Goal: Task Accomplishment & Management: Complete application form

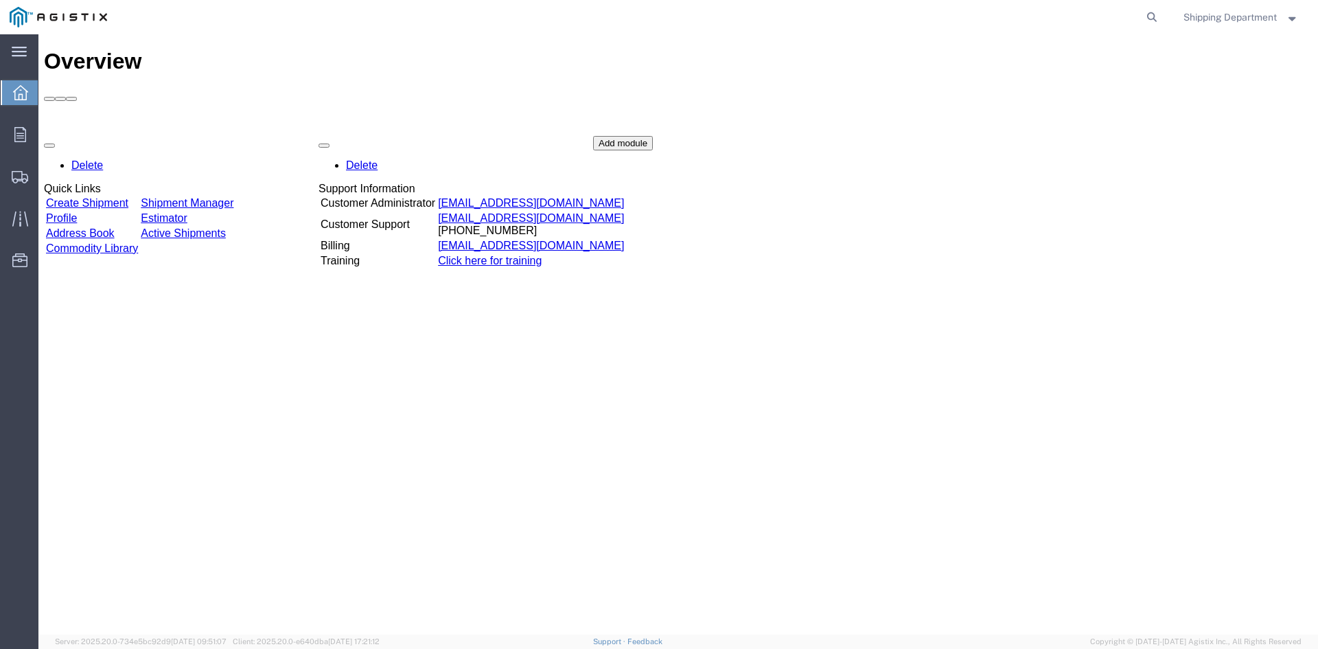
click at [120, 197] on link "Create Shipment" at bounding box center [87, 203] width 82 height 12
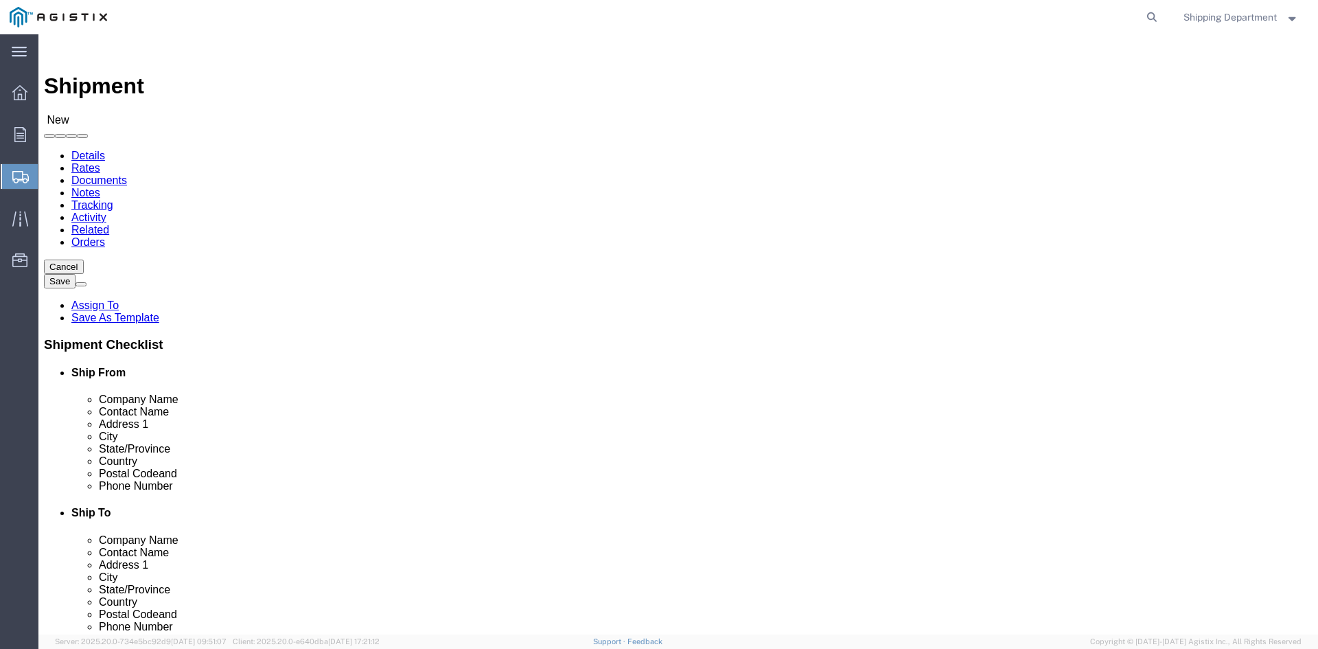
select select
click select "Select Kortick Manufacturing Co PG&E"
select select "9596"
click select "Select Kortick Manufacturing Co PG&E"
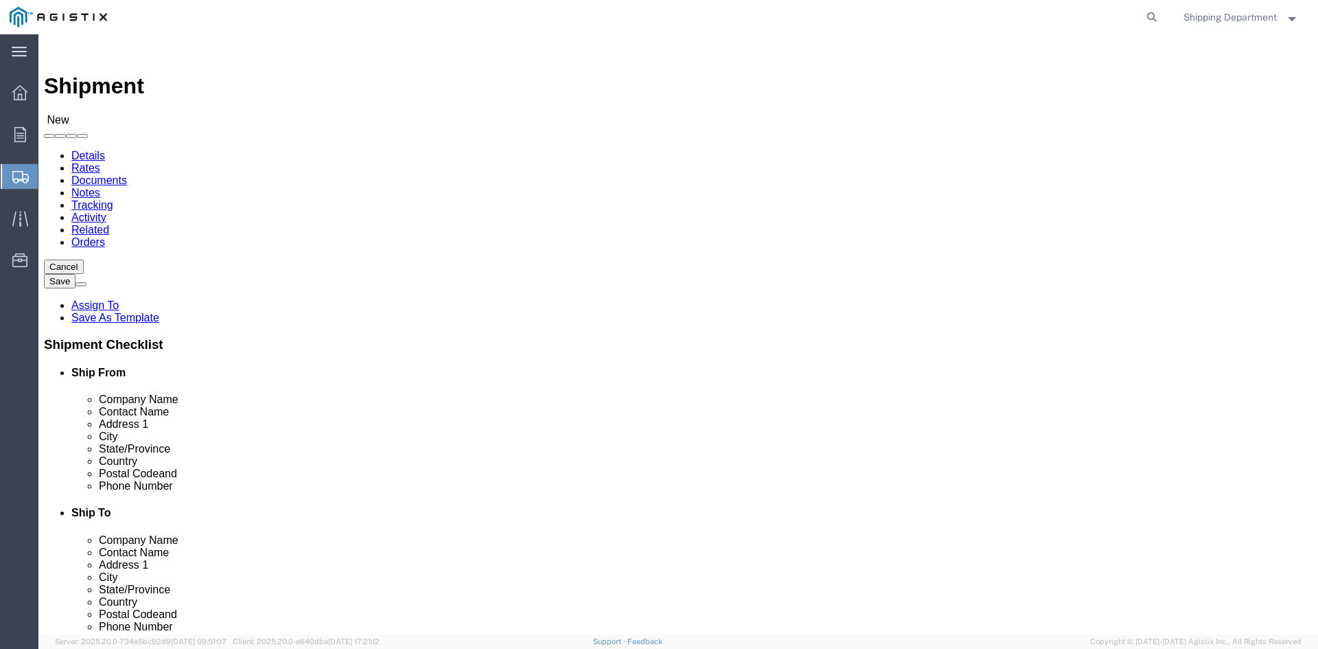
select select "PURCHORD"
select select
click select "Select All Others Fremont DC Fresno DC Wheatland DC"
select select "19740"
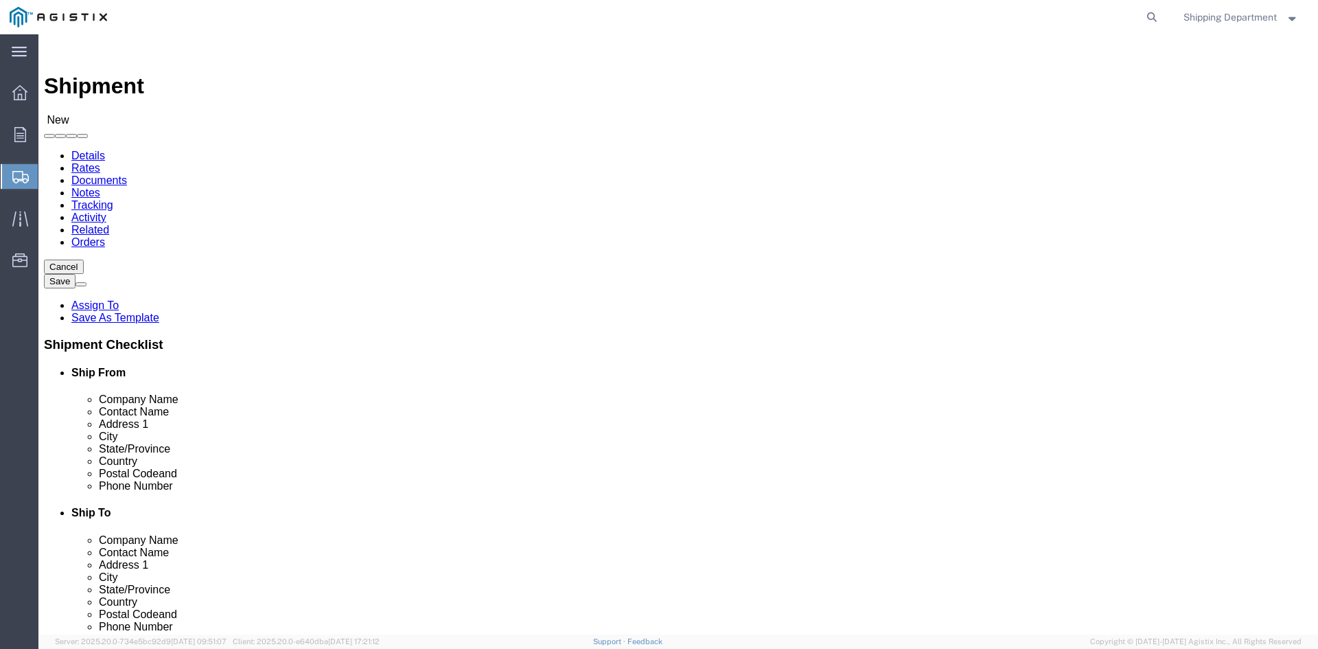
click select "Select All Others Fremont DC Fresno DC Wheatland DC"
click span
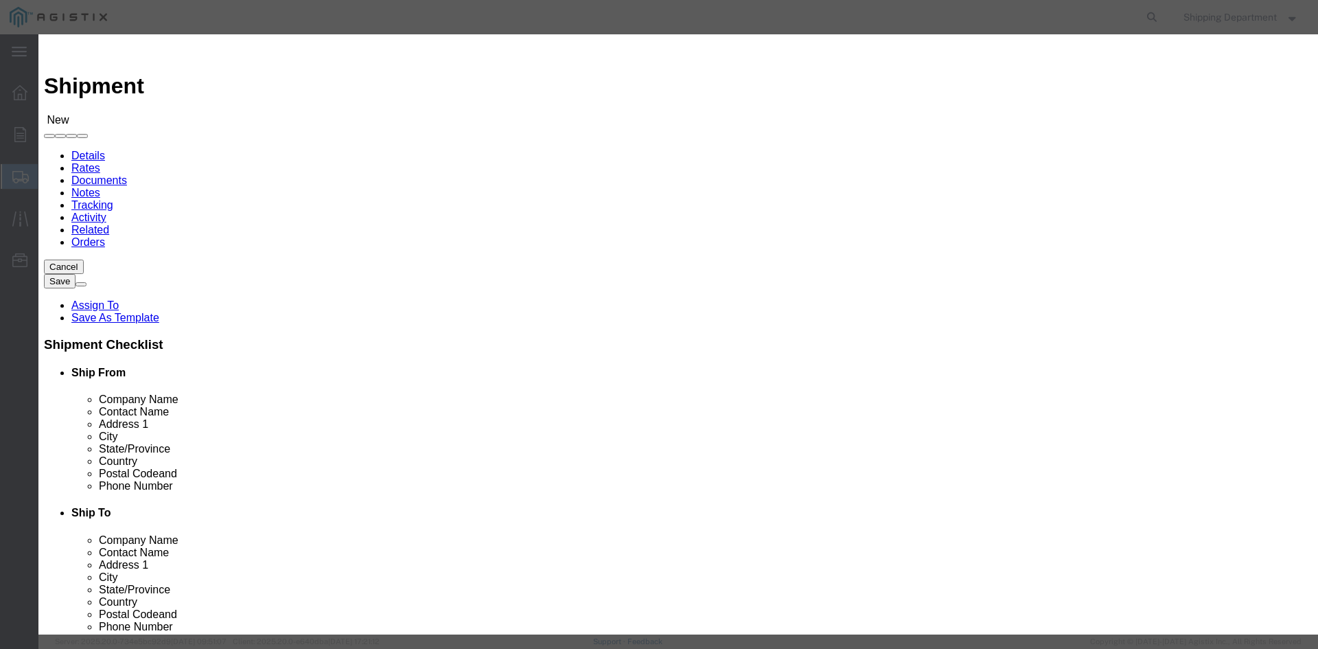
click link "Zip"
click button "Select"
select select "CA"
click button "Select"
select select "CA"
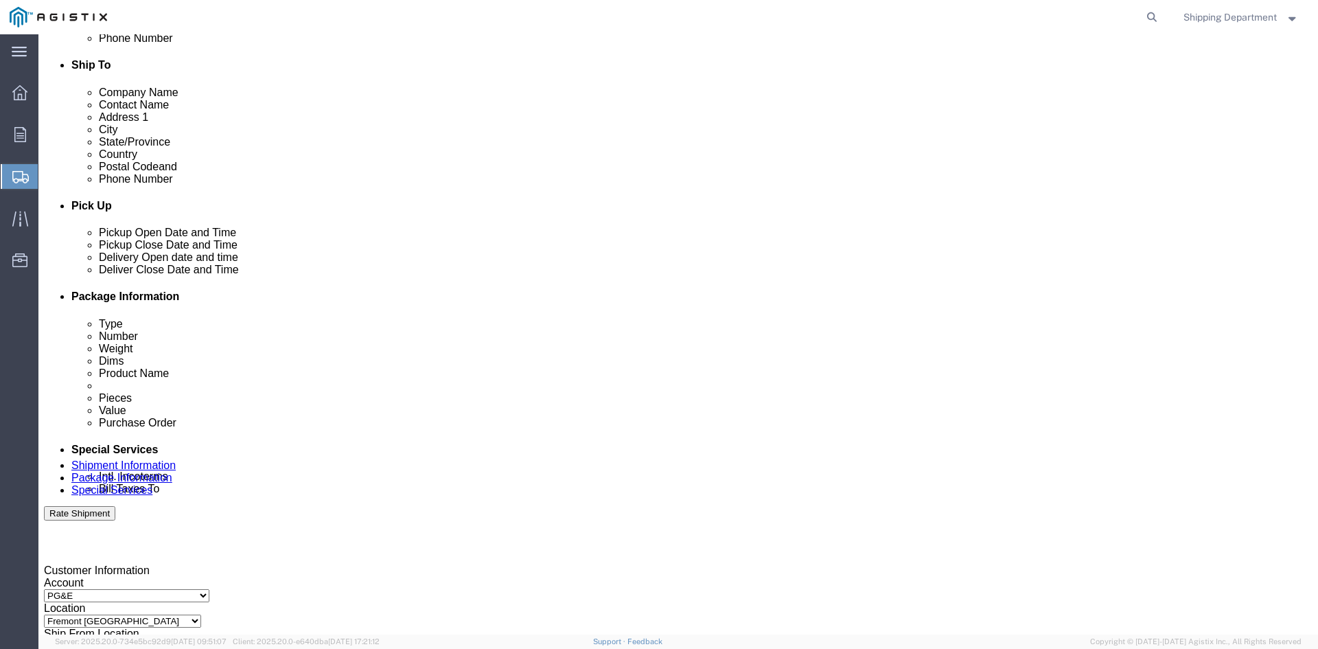
scroll to position [480, 0]
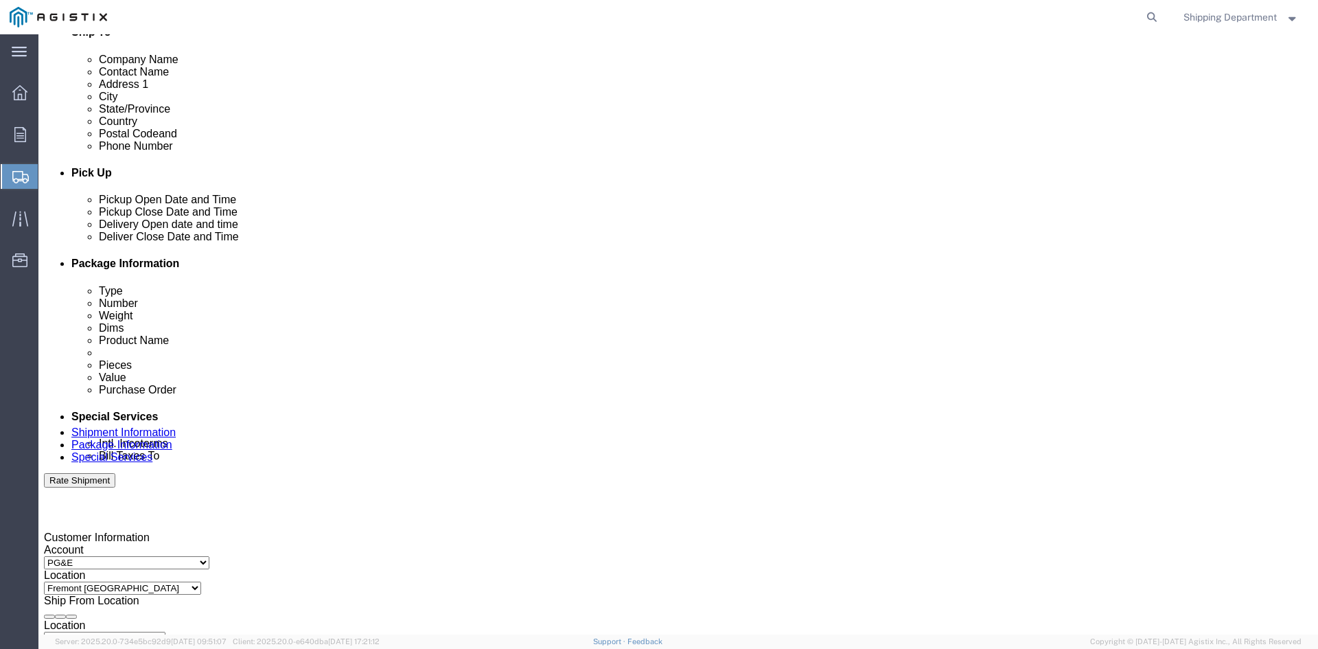
click icon
click div "Oct 09 2025 7:00 AM"
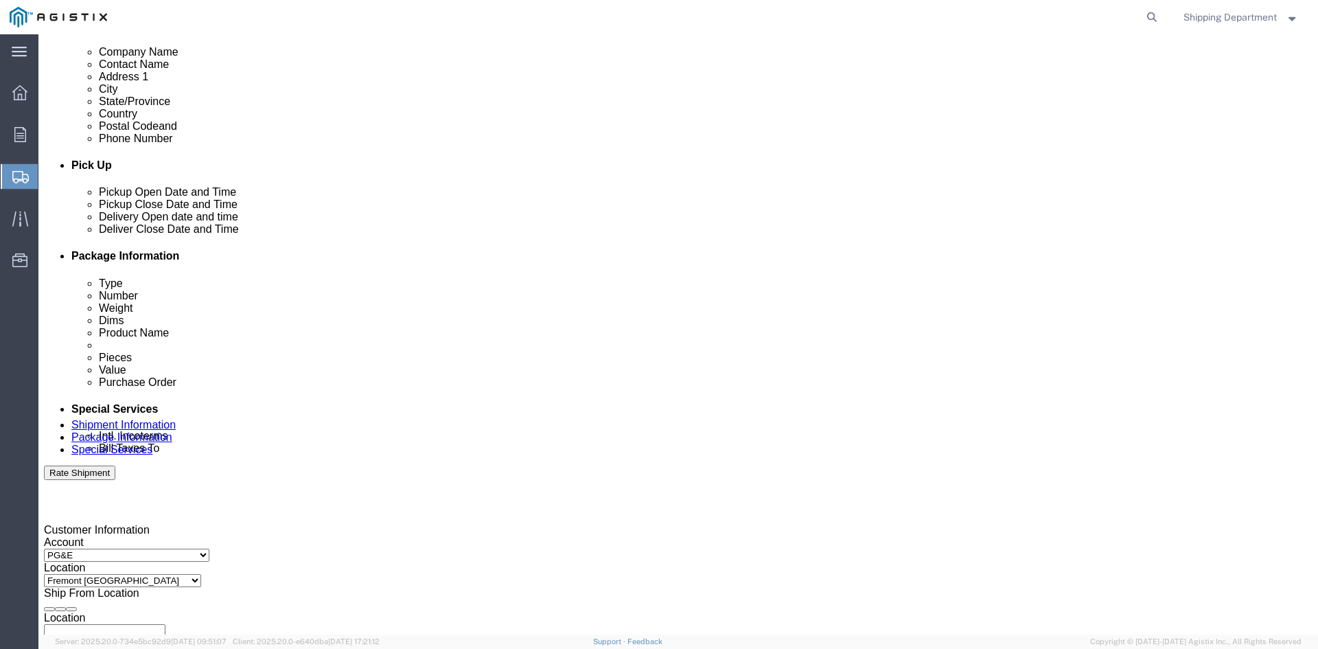
click button "Apply"
click div
click button "Apply"
click div
click button "Apply"
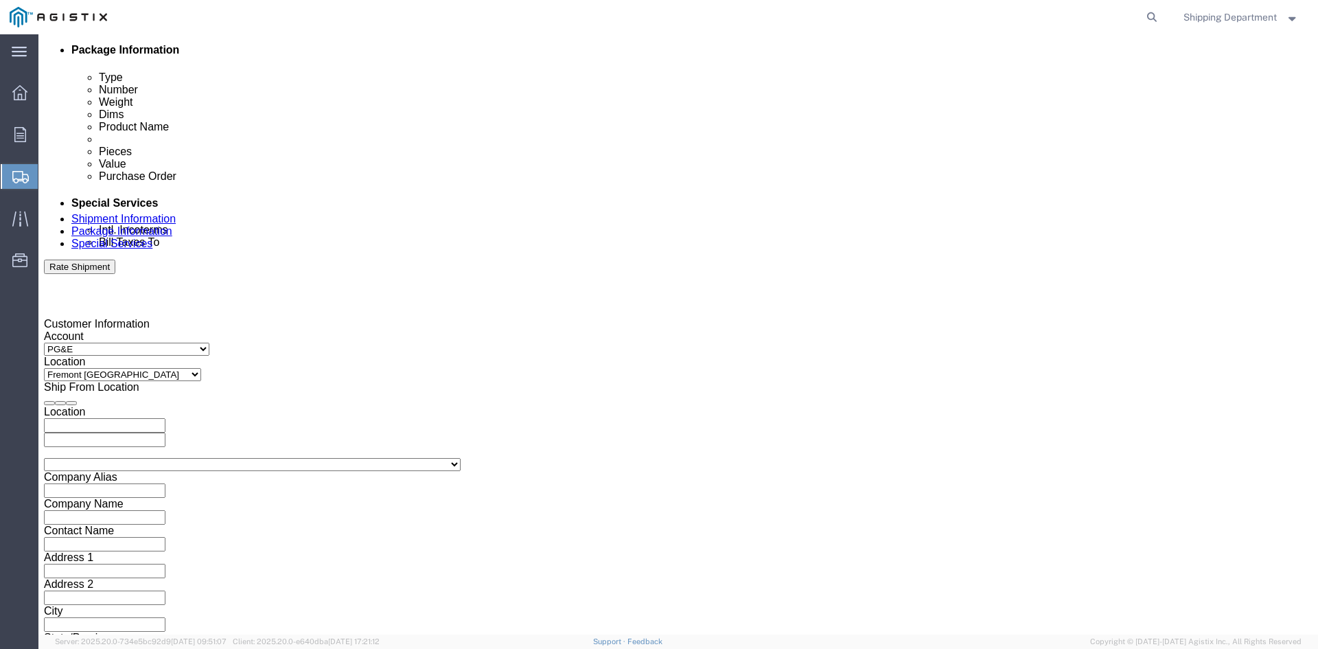
scroll to position [695, 0]
click input "text"
type input "3501419961"
click button "Continue"
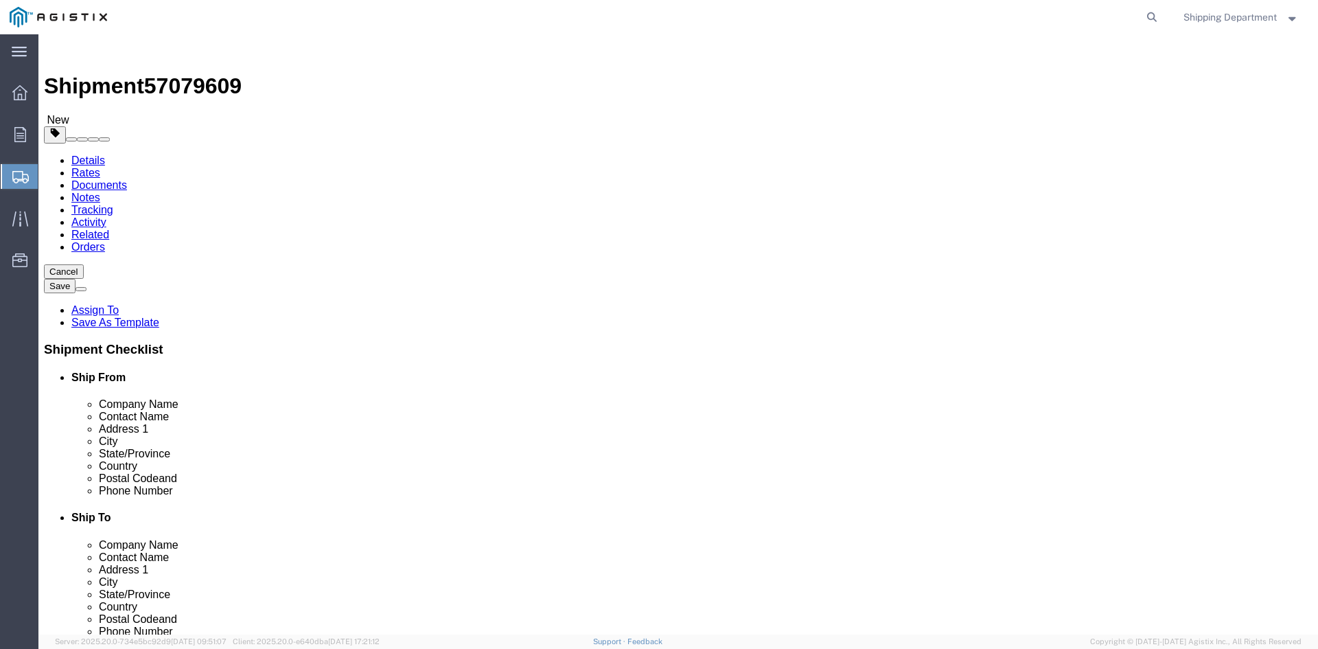
click select "Select Bulk Bundle(s) Cardboard Box(es) Carton(s) Crate(s) Drum(s) (Fiberboard)…"
select select "PONS"
click select "Select Bulk Bundle(s) Cardboard Box(es) Carton(s) Crate(s) Drum(s) (Fiberboard)…"
click input "1"
type input "10"
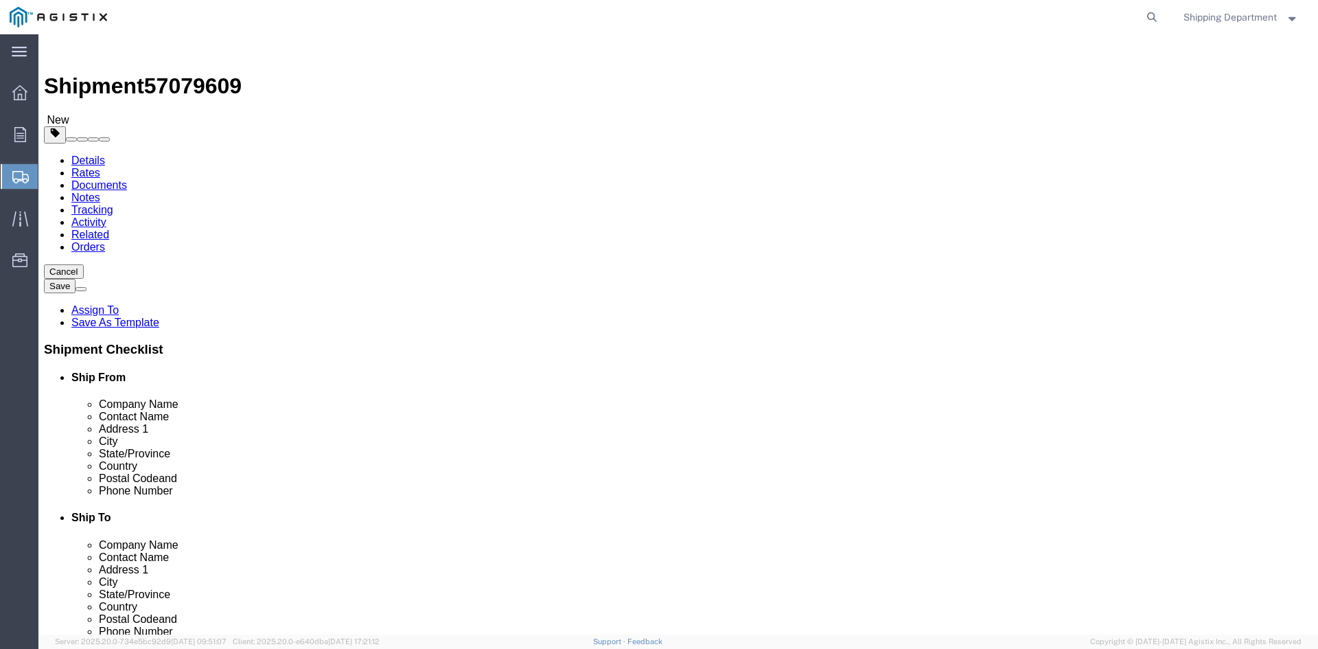
click input "text"
type input "96"
type input "48"
type input "58"
drag, startPoint x: 211, startPoint y: 349, endPoint x: 167, endPoint y: 347, distance: 44.7
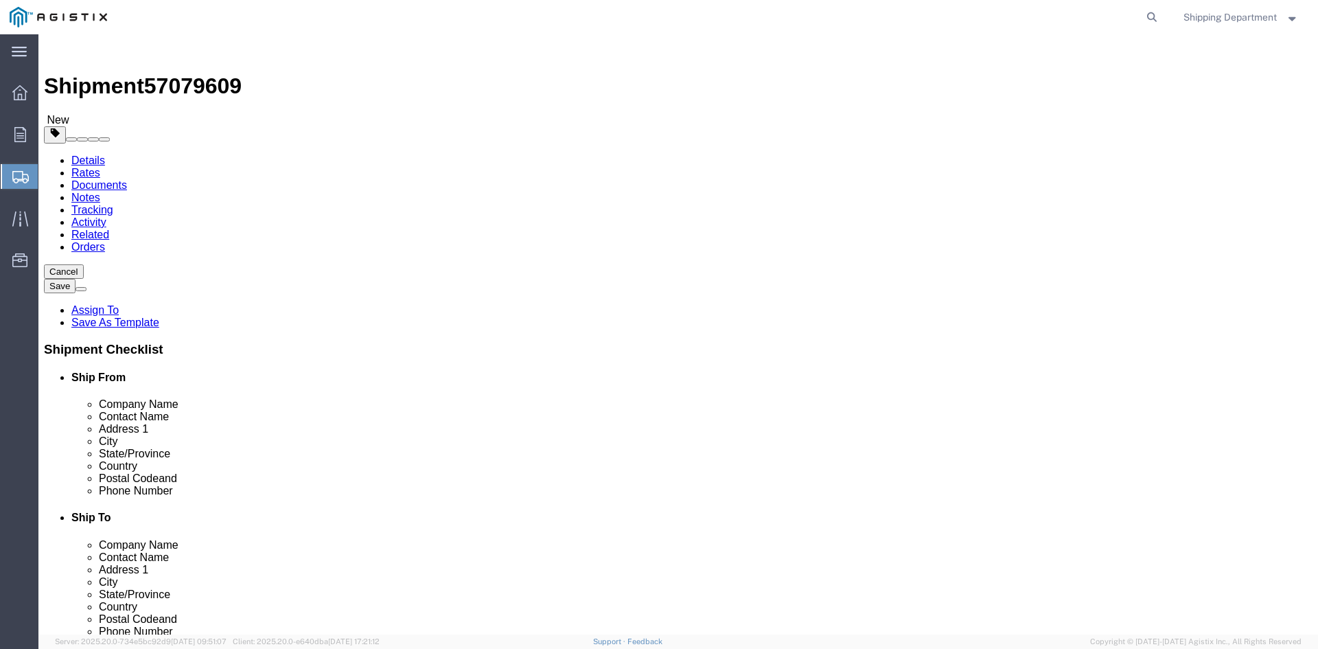
click div "Weight 0.00 Select kgs lbs Ship. t°"
type input "15000"
click link "Add Content"
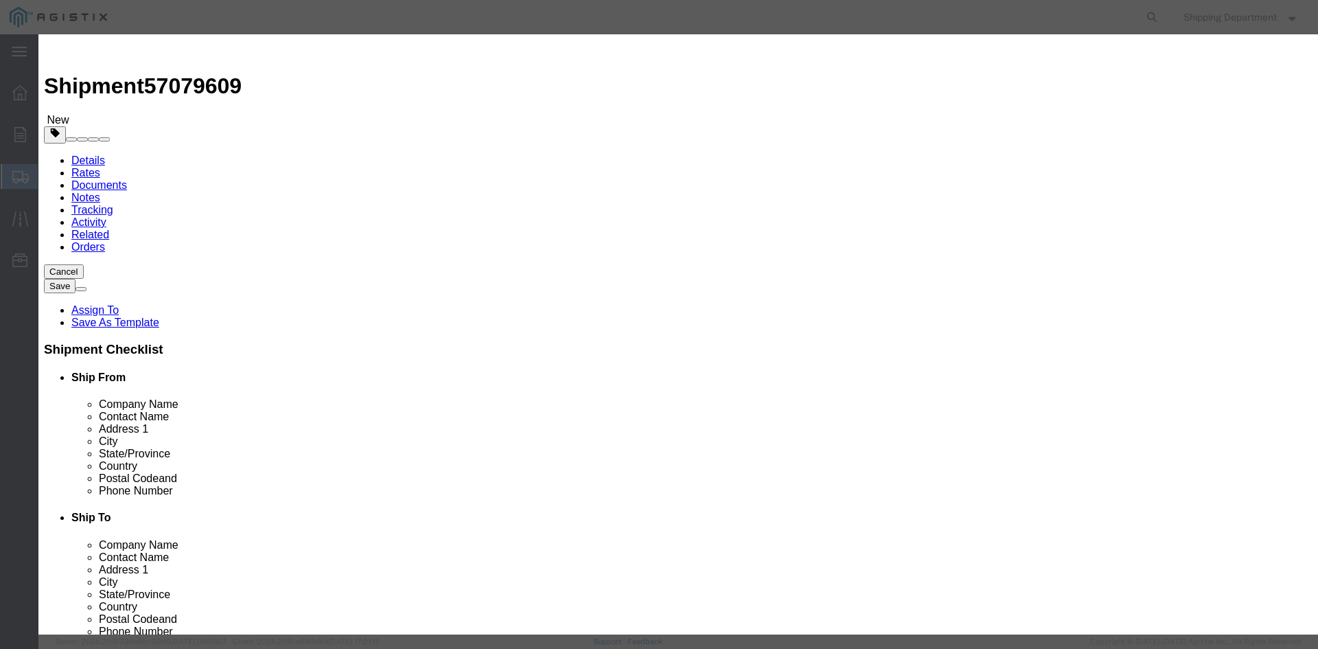
click input "text"
type input "m150474"
click td "Name: CROSSARM COMPOSITE SECONDARY DEADEND 8'"
select select
select select "USD"
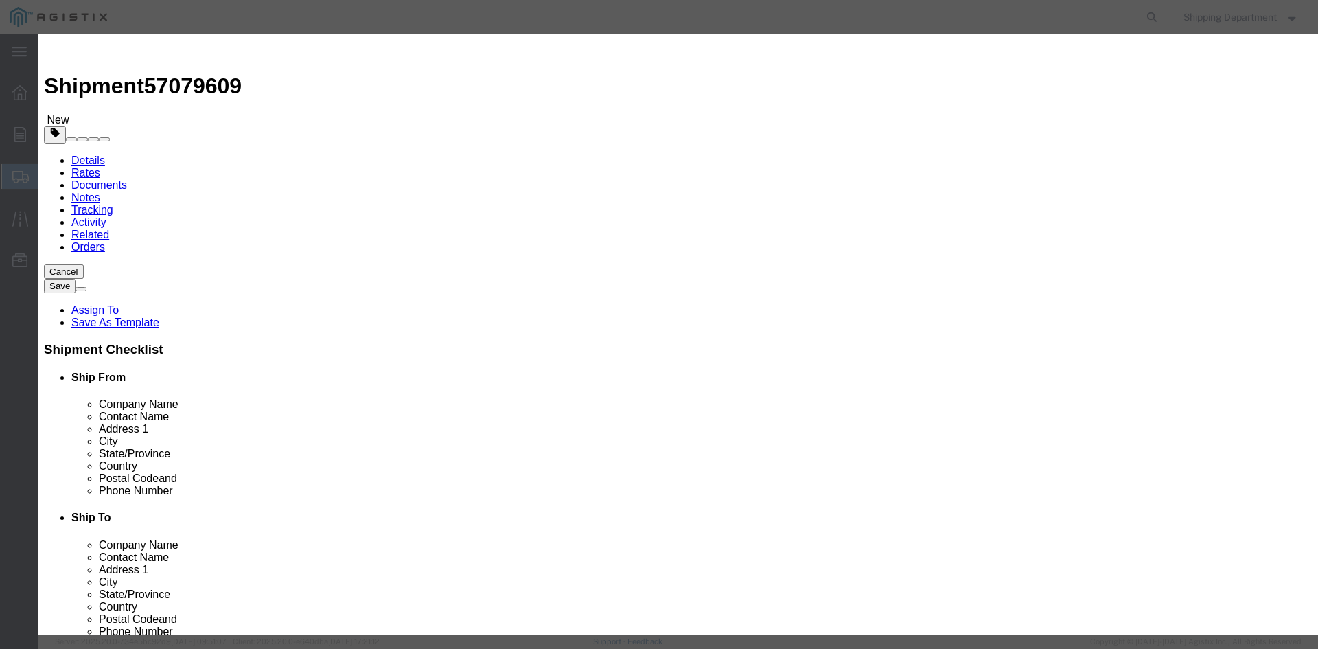
type input "CROSSARM COMPOSITE SECONDARY DEADEND 8'"
type input "M150474"
click input "text"
type input "250"
click input "text"
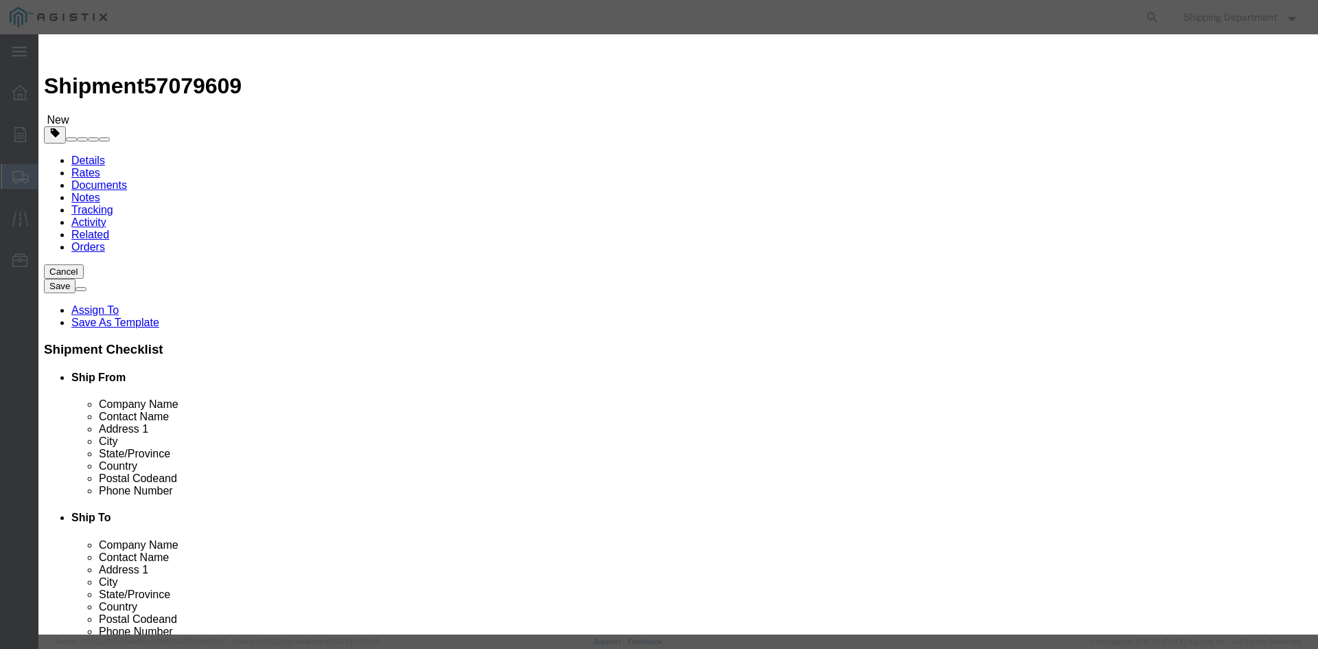
type input "1"
click select "Select 50 55 60 65 70 85 92.5 100 125 175 250 300 400"
select select "50"
click select "Select 50 55 60 65 70 85 92.5 100 125 175 250 300 400"
click button "Save & Close"
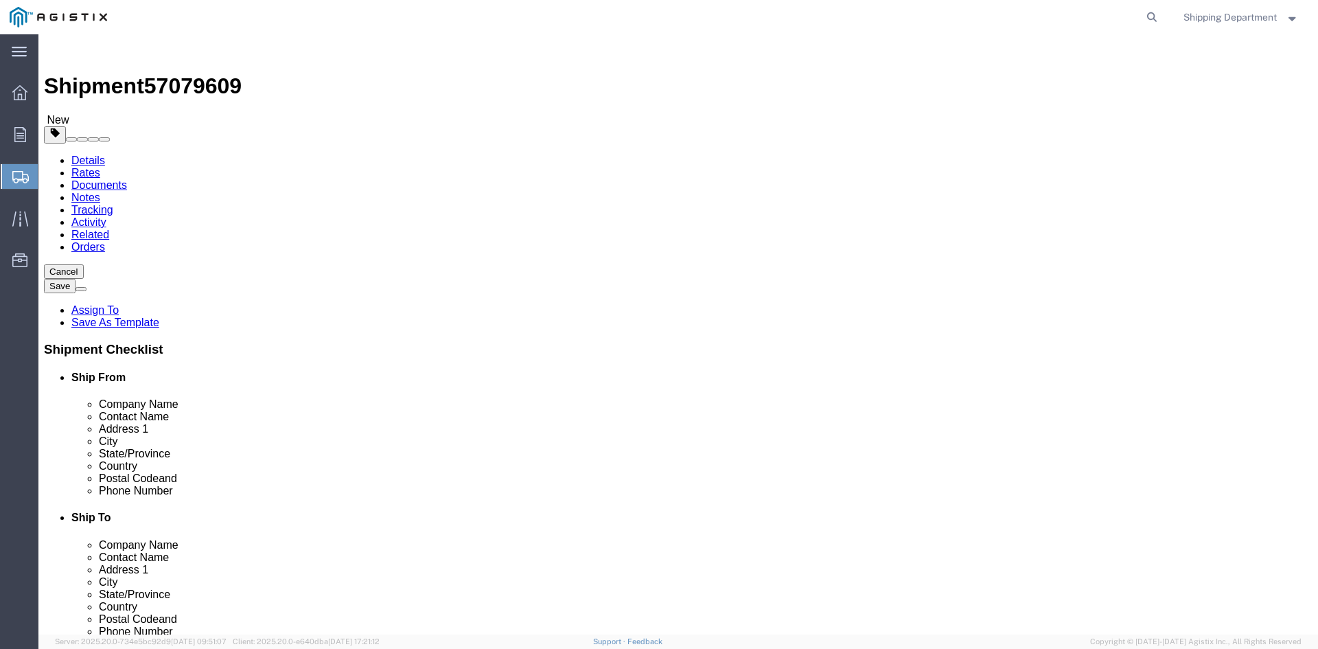
click button "Continue"
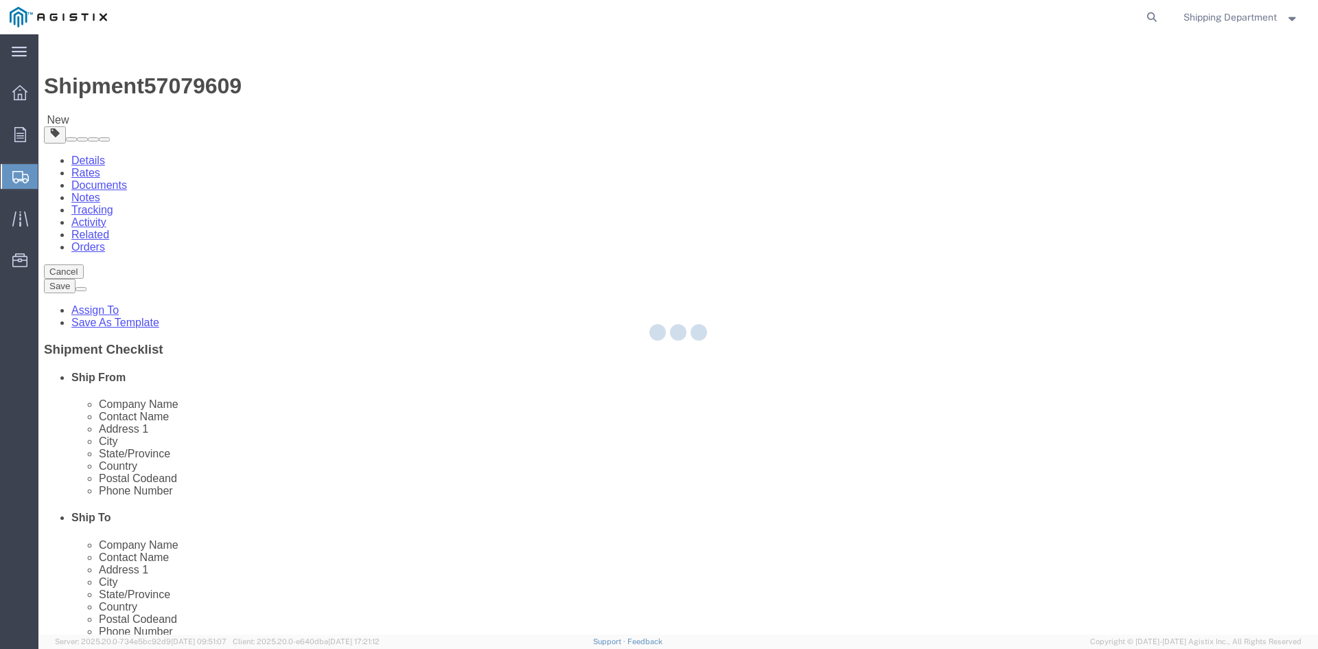
select select
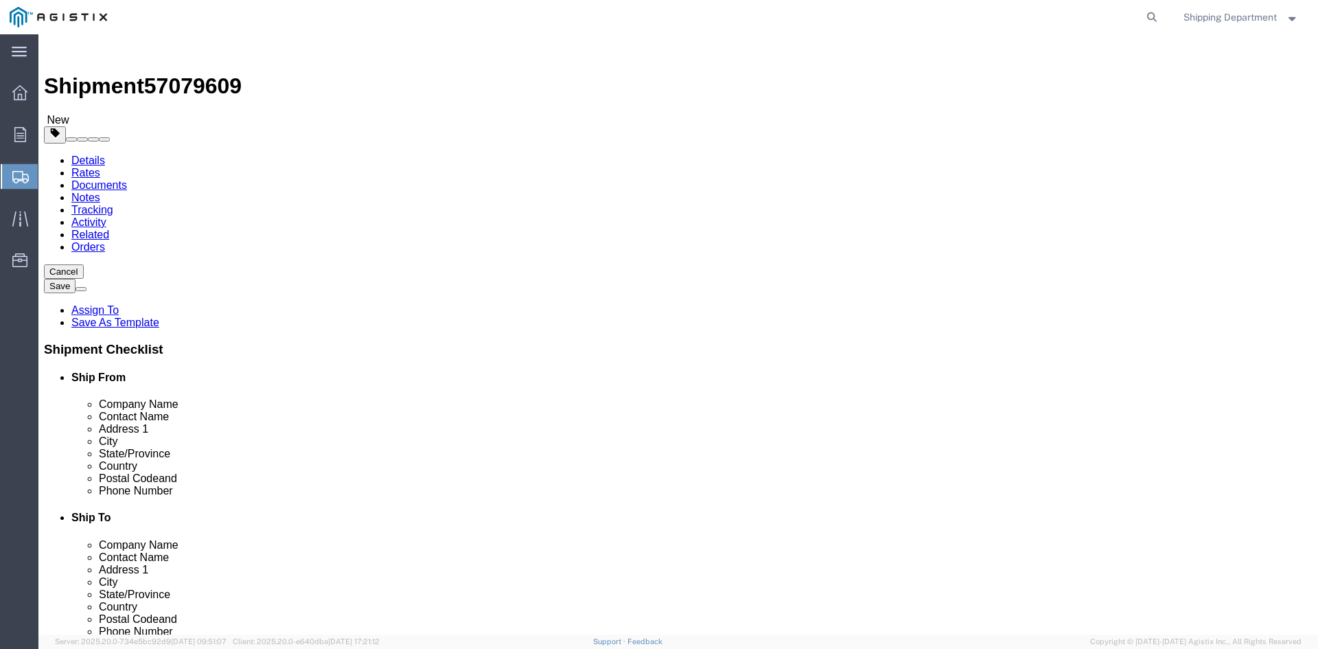
click button "Rate Shipment"
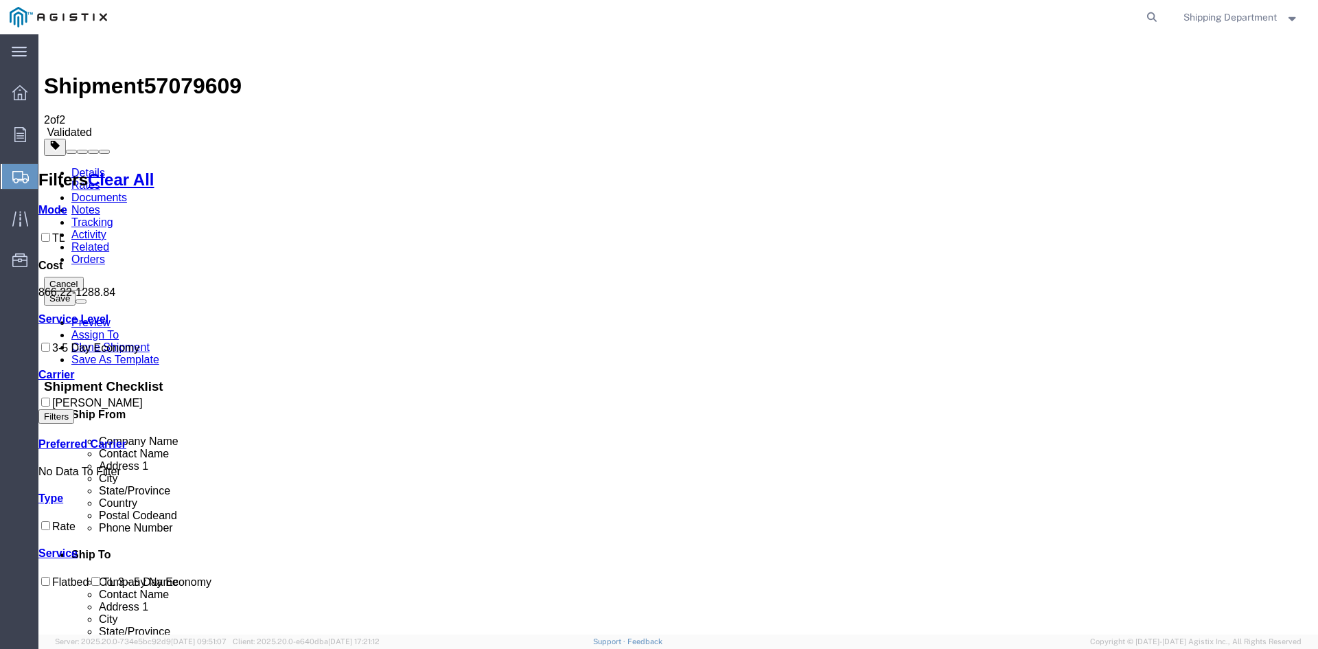
checkbox input "true"
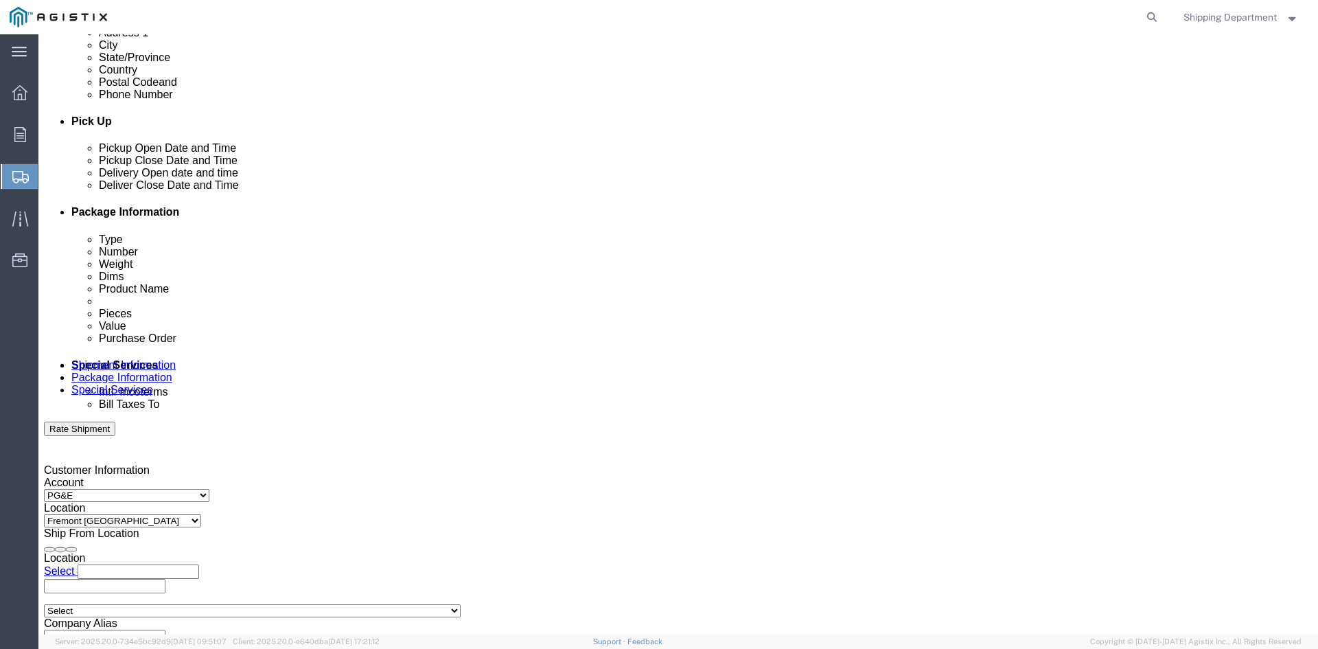
scroll to position [618, 0]
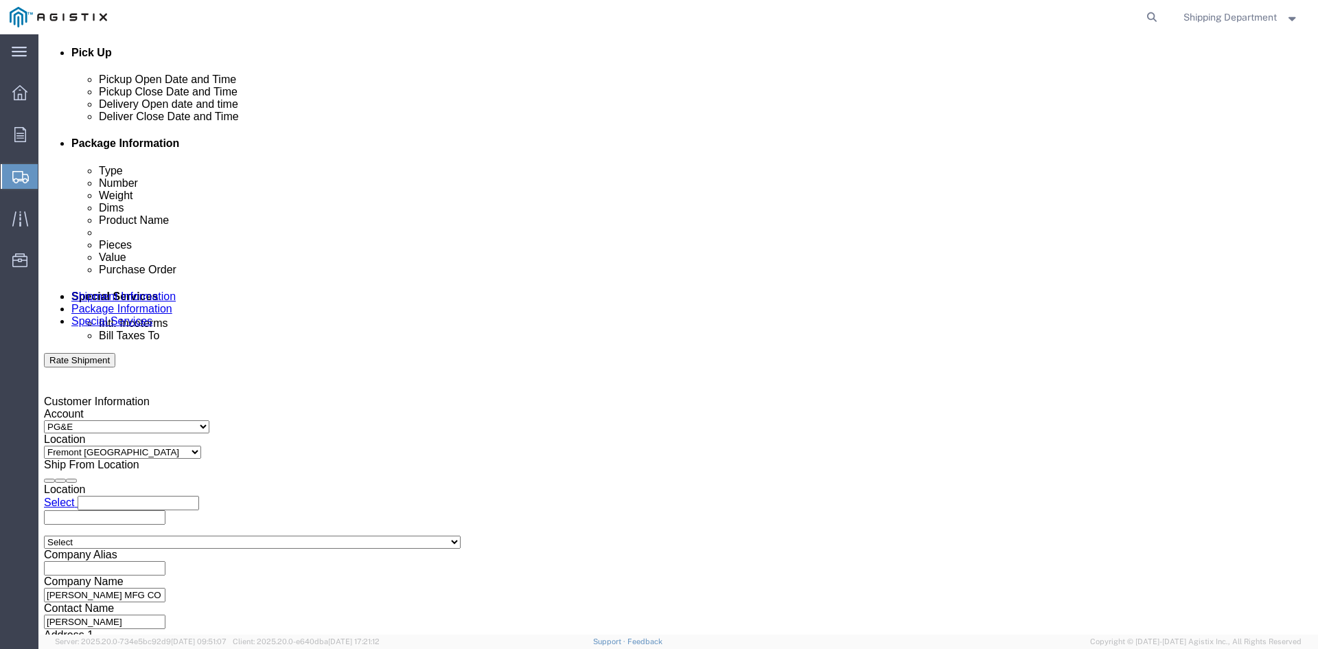
click div "Oct 10 2025 7:00 AM"
click button "Apply"
click input "3501419961"
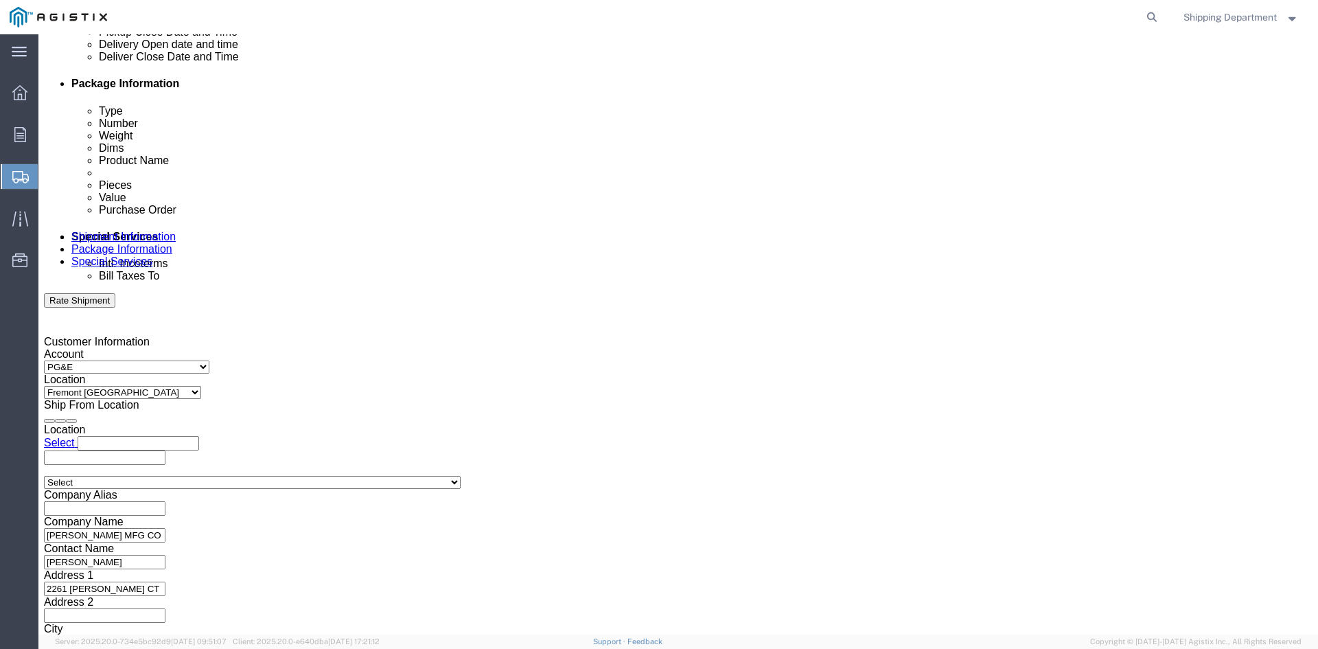
scroll to position [691, 0]
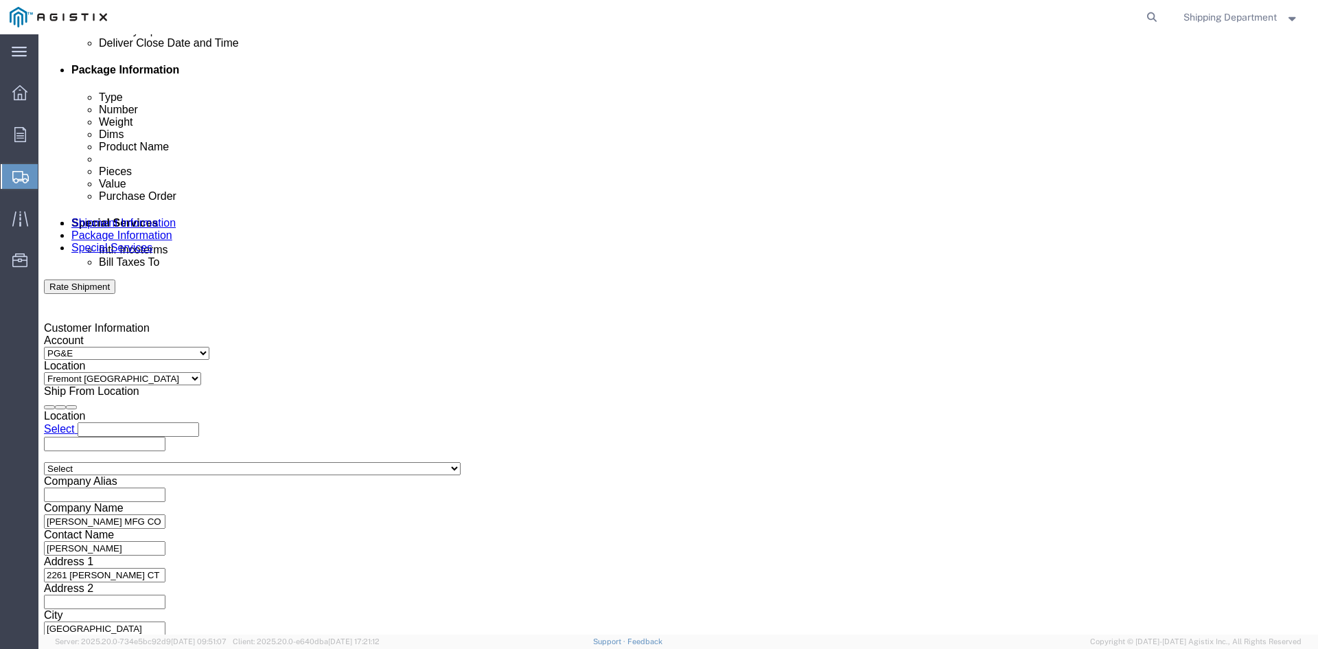
type input "3501423235"
click button "Continue"
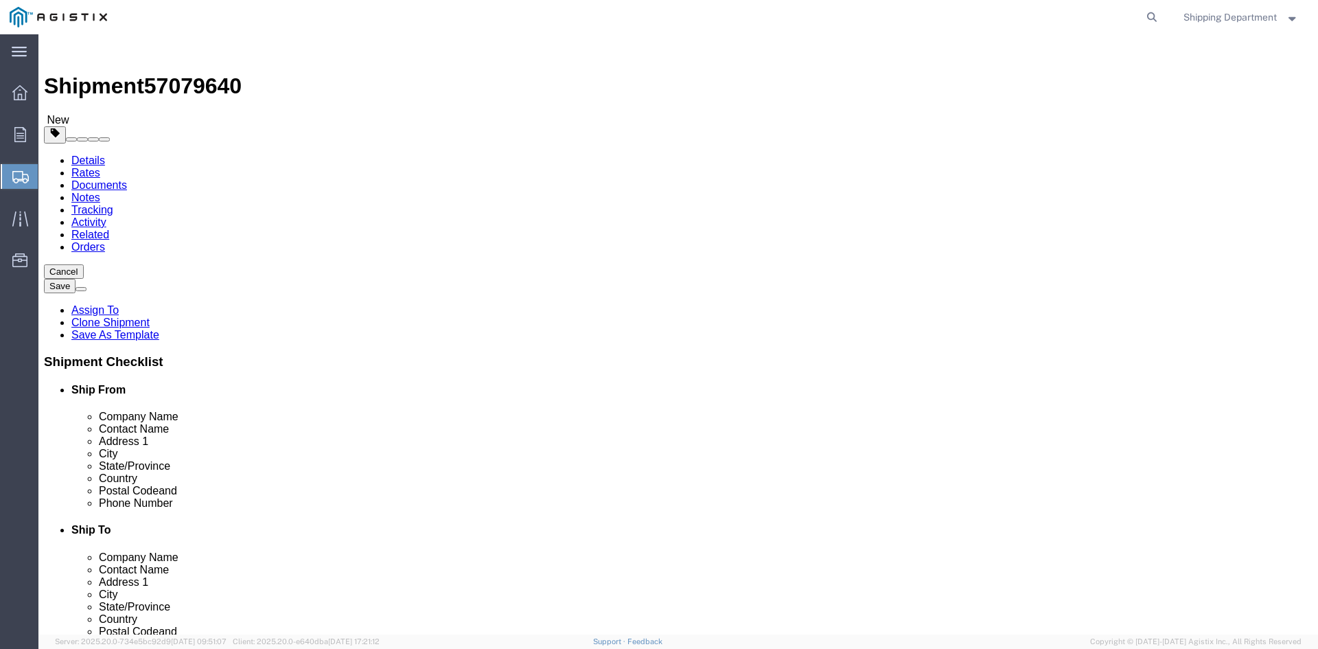
click button "Continue"
click button "Rate Shipment"
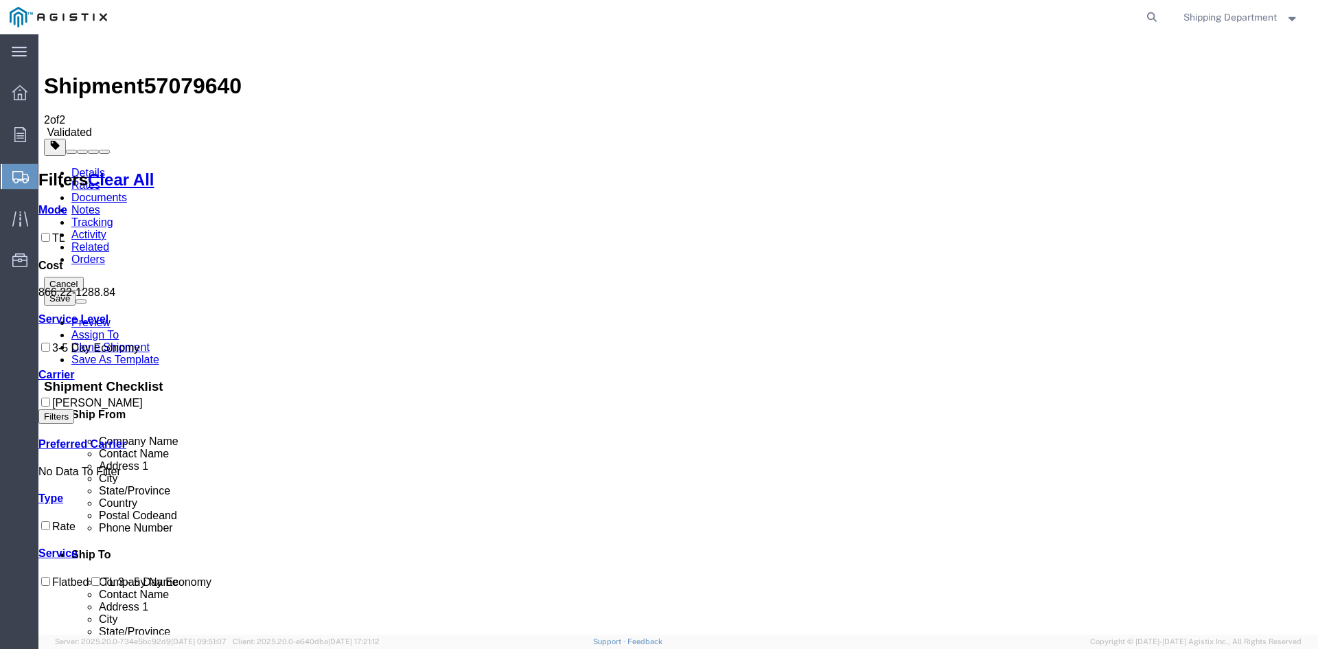
checkbox input "true"
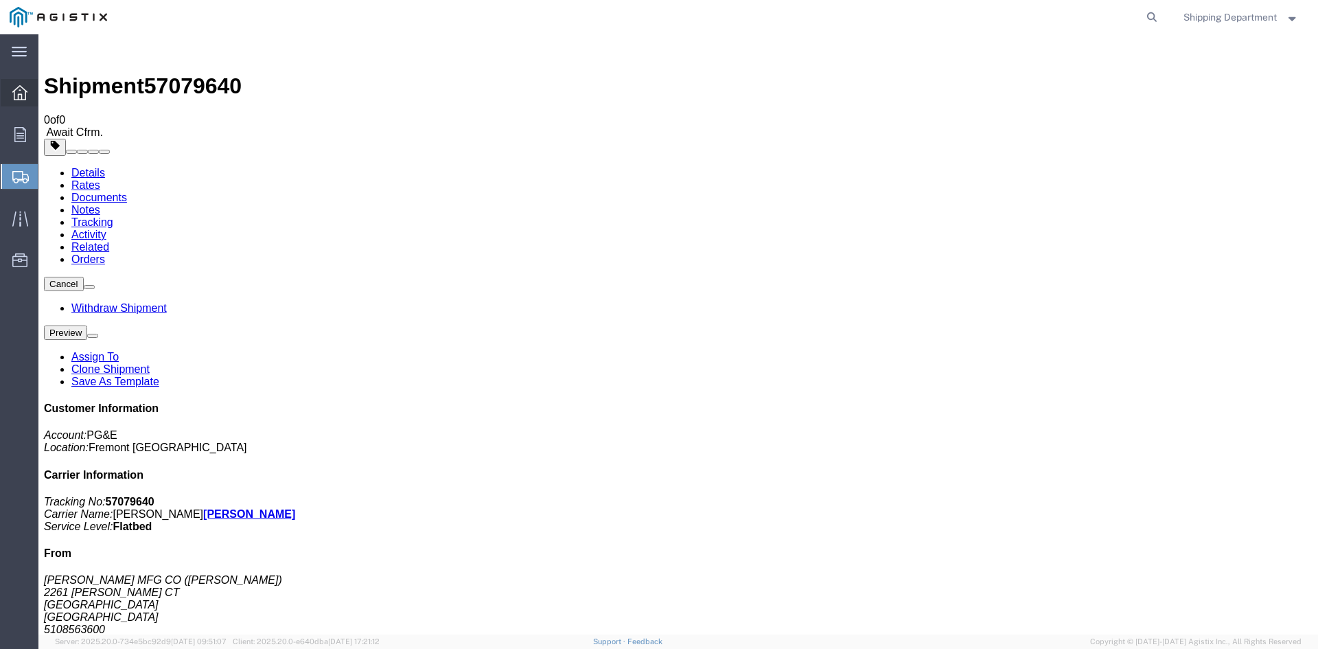
click at [15, 96] on icon at bounding box center [19, 92] width 15 height 15
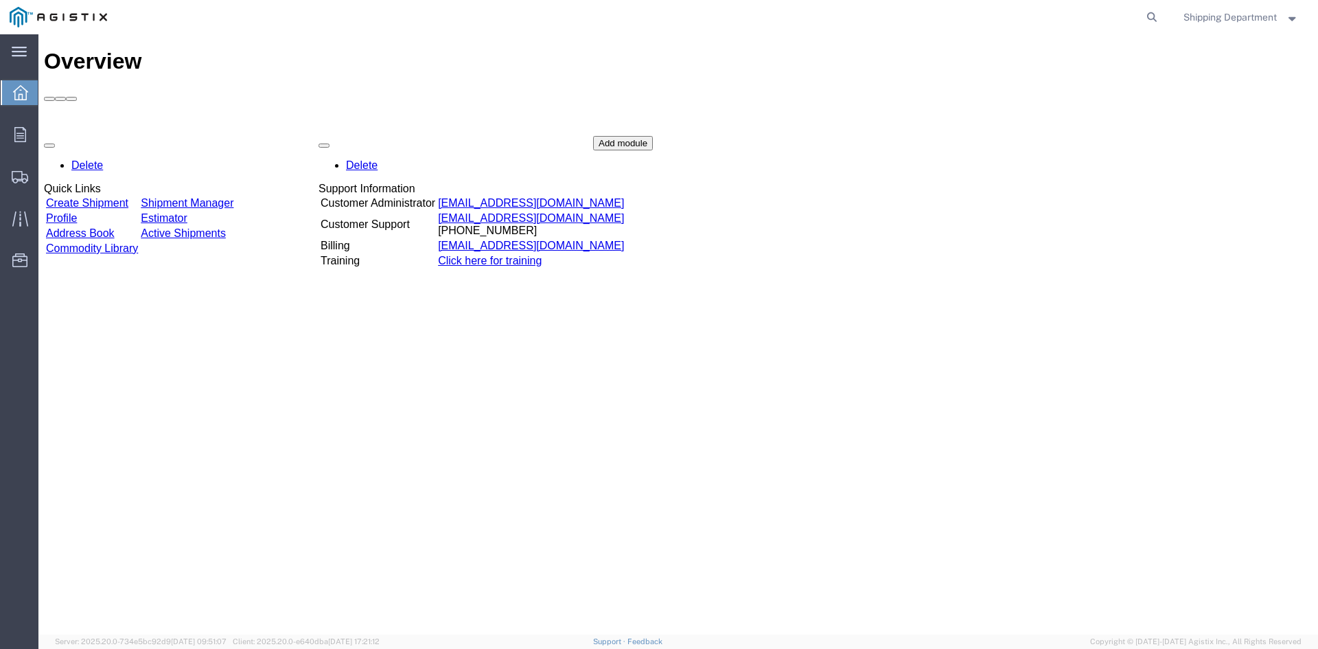
click at [128, 197] on link "Create Shipment" at bounding box center [87, 203] width 82 height 12
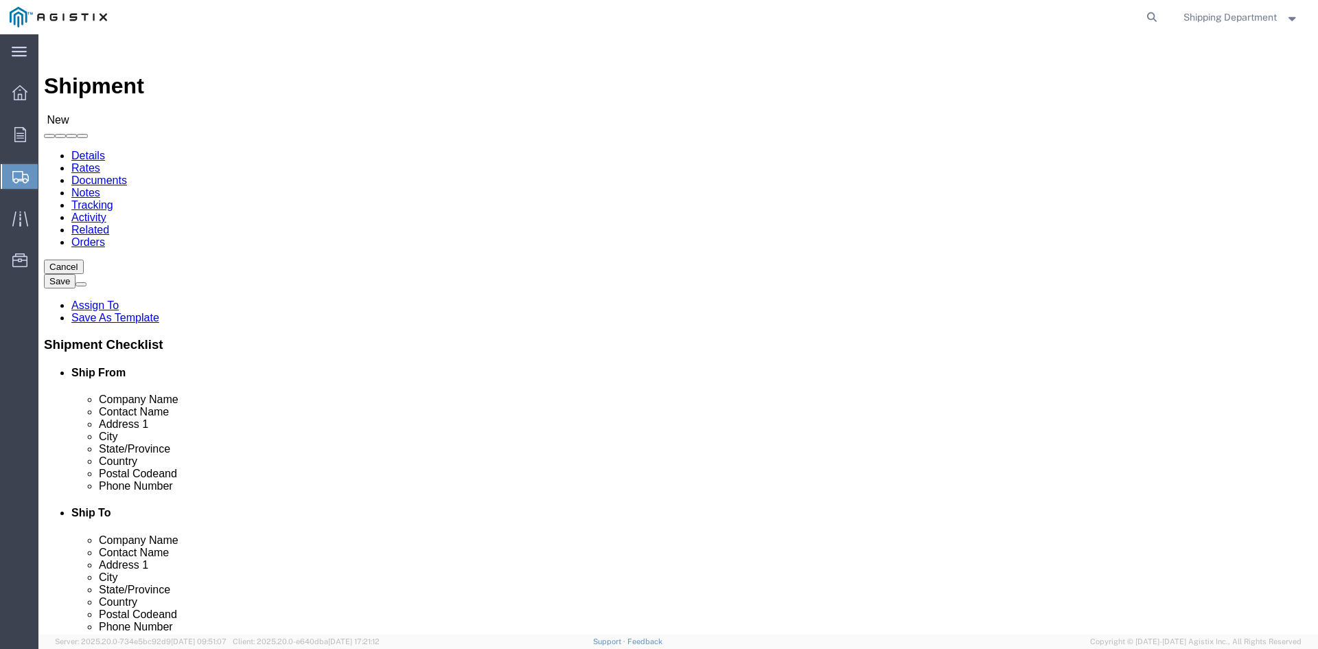
click select "Select Kortick Manufacturing Co PG&E"
select select "9596"
click select "Select Kortick Manufacturing Co PG&E"
select select "PURCHORD"
select select
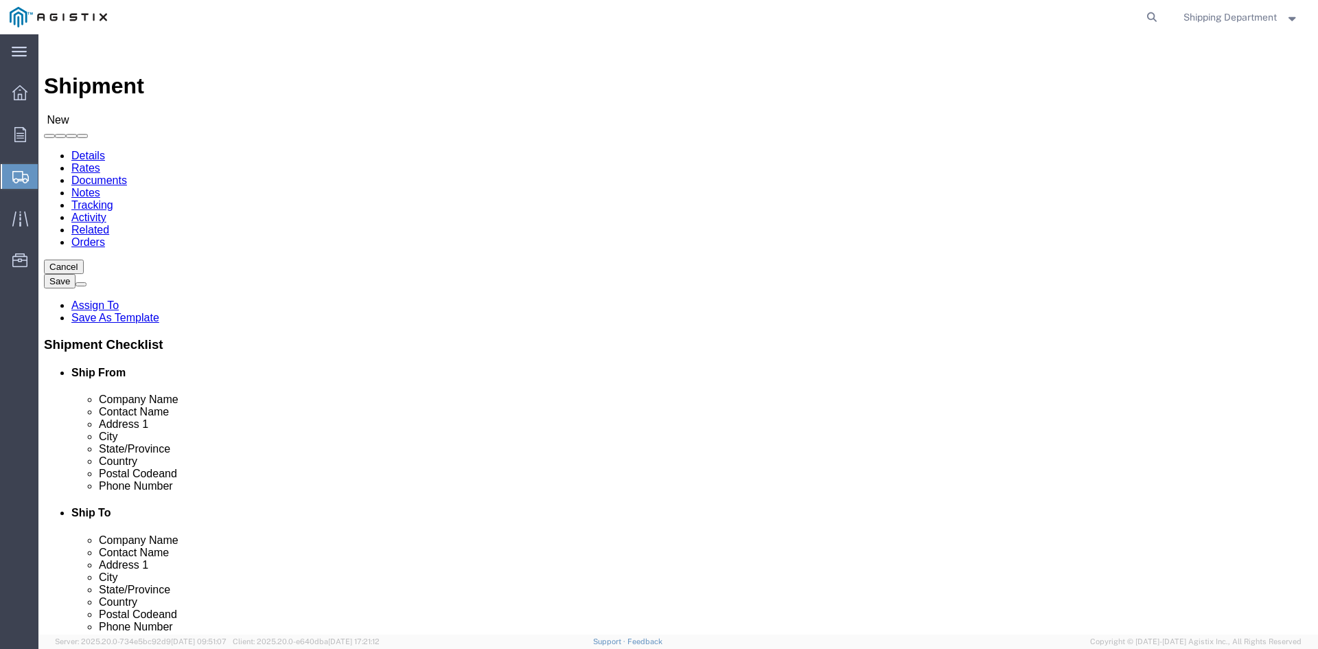
select select
click select "Select All Others Fremont DC Fresno DC Wheatland DC"
select select "19740"
click select "Select All Others Fremont DC Fresno DC Wheatland DC"
click span
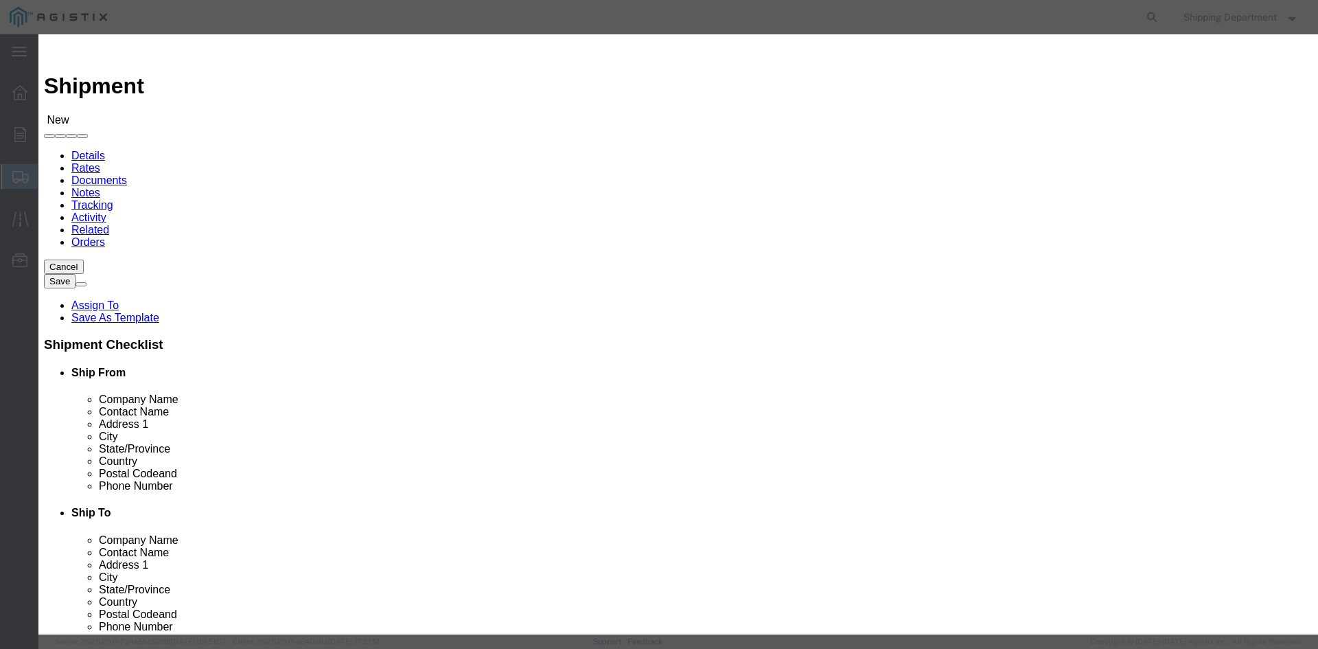
click link "Zip"
click button "Select"
select select "CA"
click button "Select"
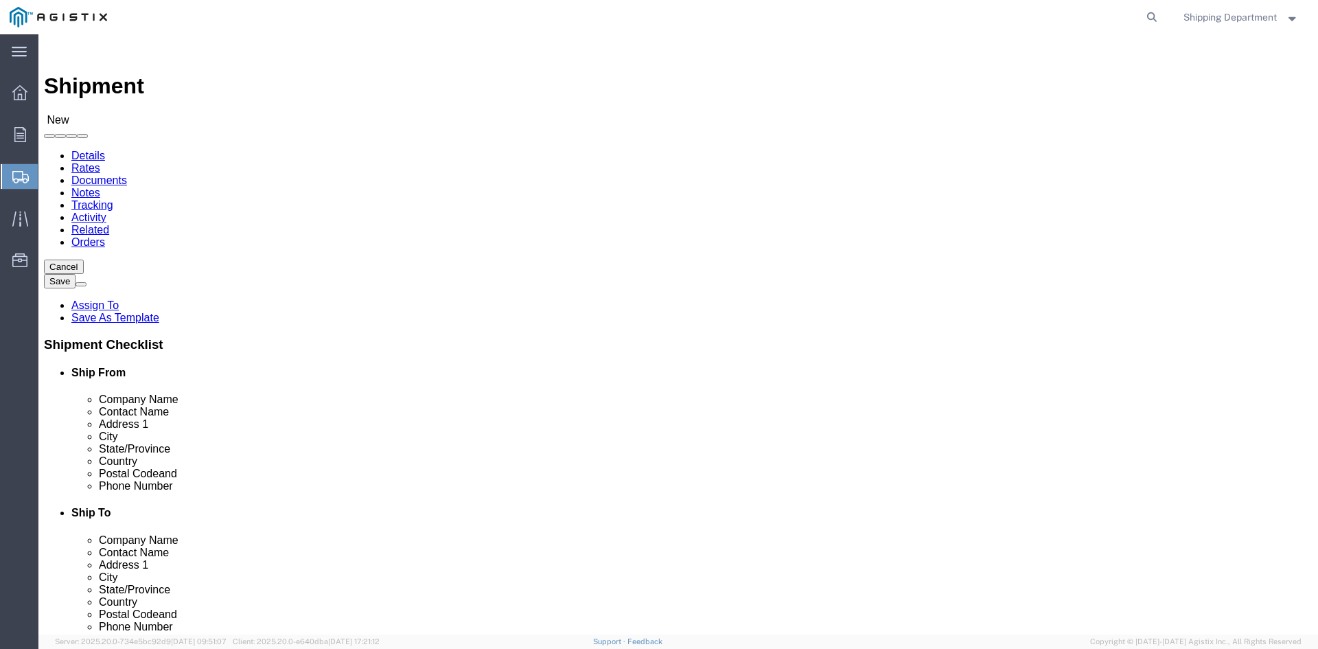
select select "CA"
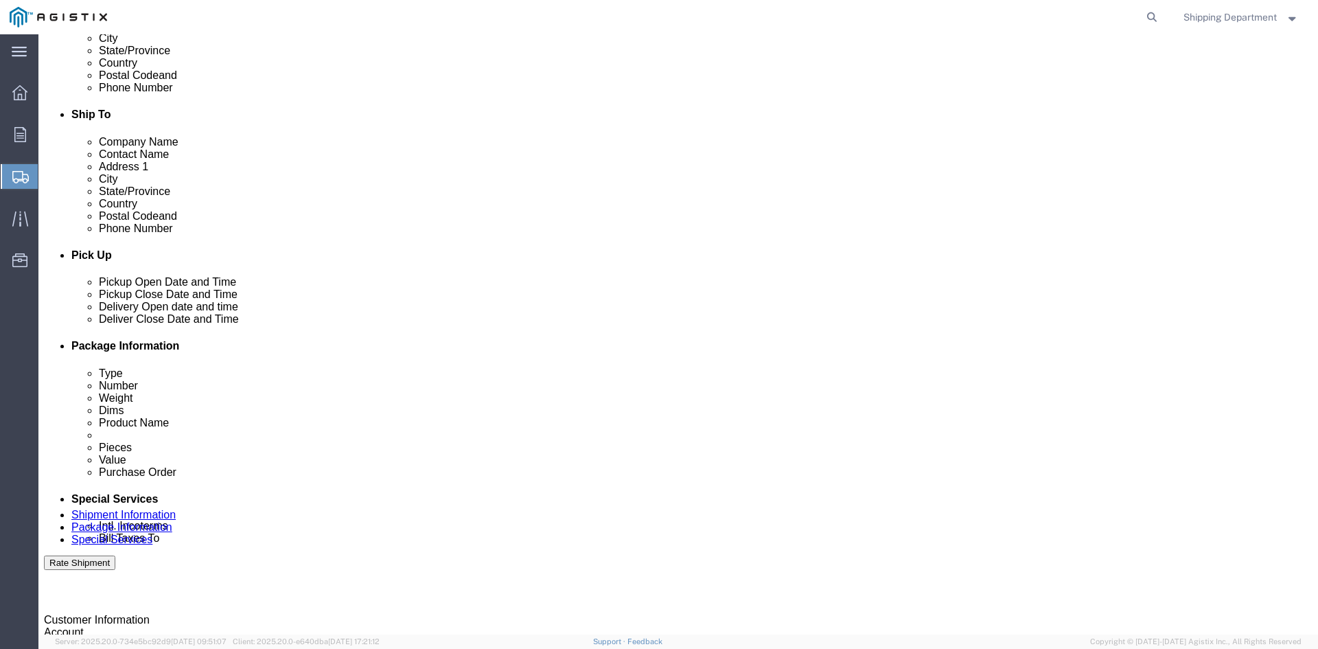
scroll to position [412, 0]
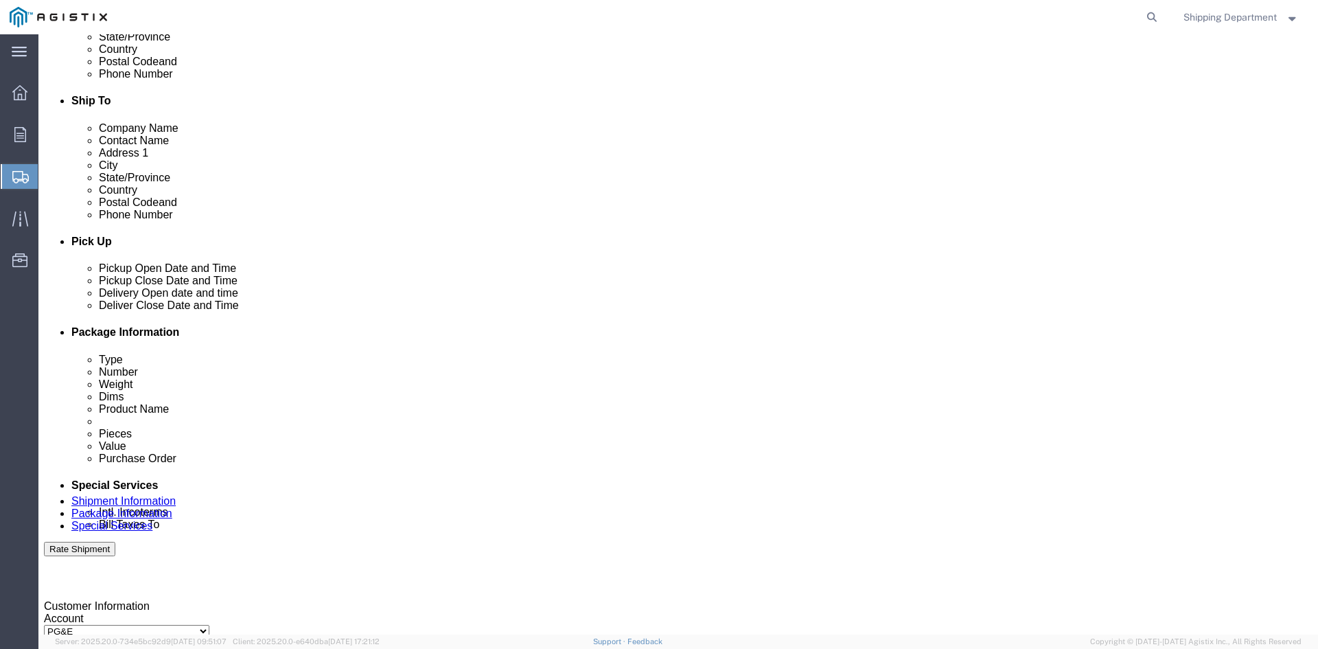
click div "Oct 09 2025 8:00 AM"
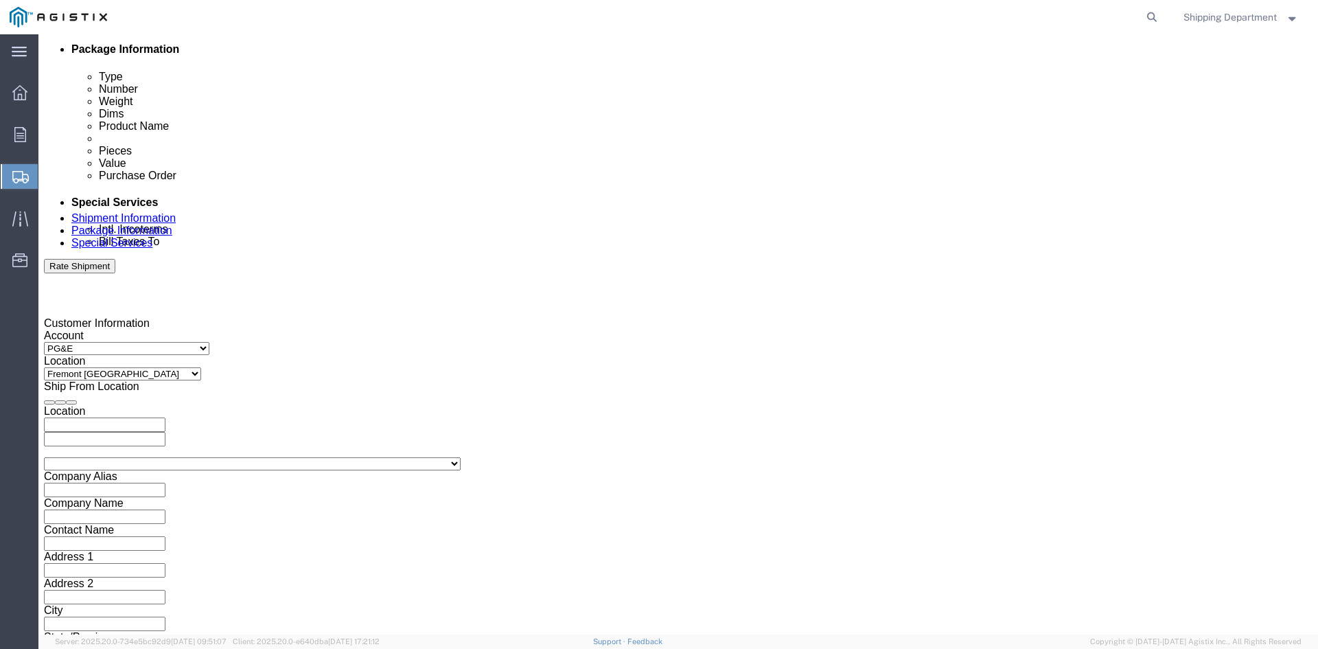
click button "Apply"
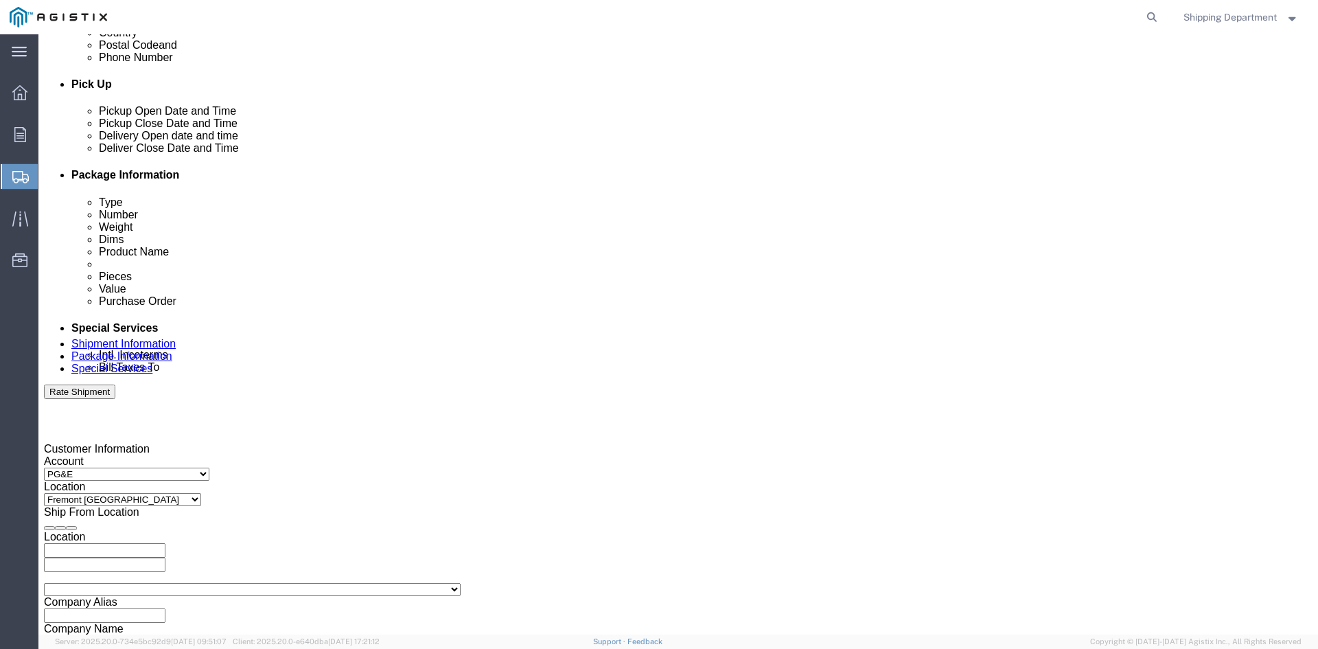
scroll to position [557, 0]
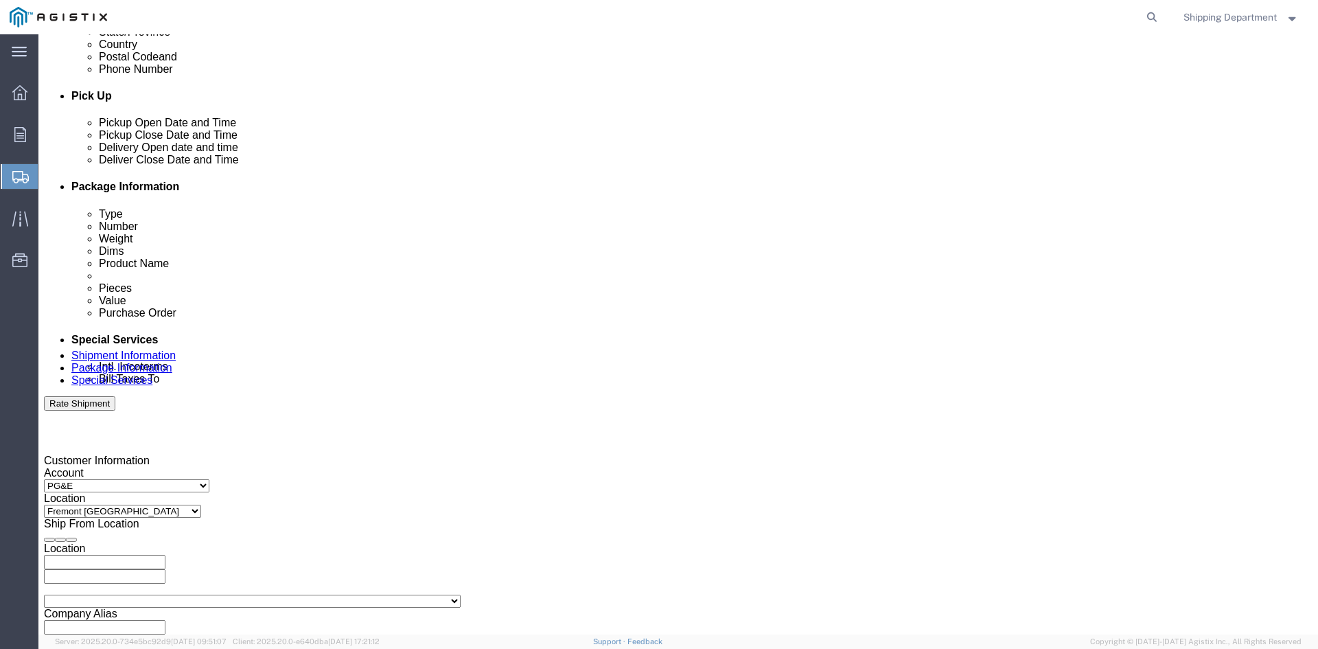
click div
click button "Apply"
click div
click button "Apply"
click input "text"
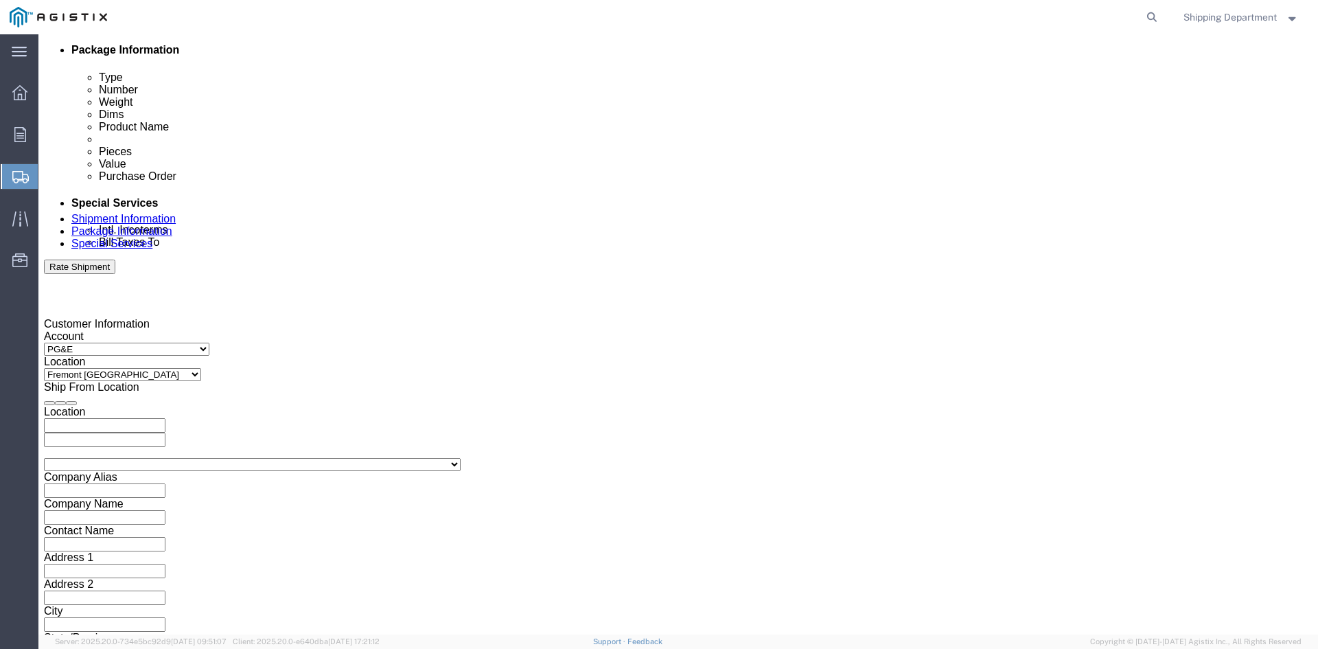
scroll to position [695, 0]
type input "3501414189"
click button "Continue"
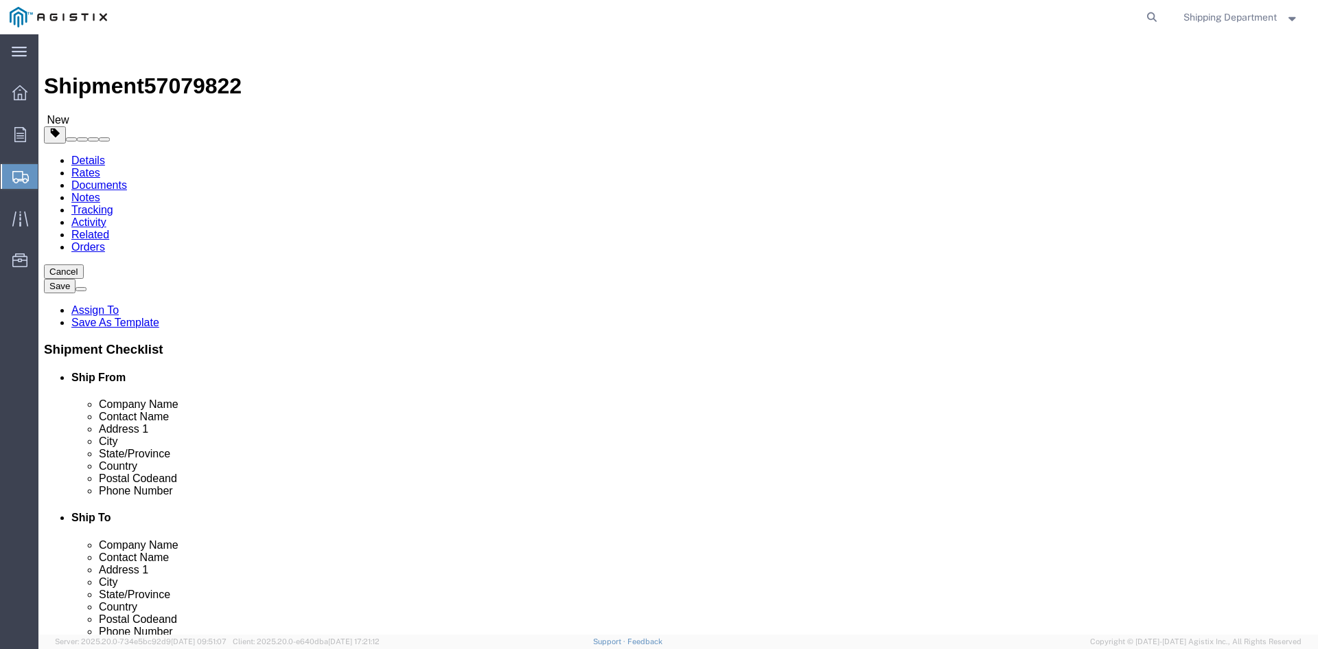
click select "Select Bulk Bundle(s) Cardboard Box(es) Carton(s) Crate(s) Drum(s) (Fiberboard)…"
select select "PONS"
click select "Select Bulk Bundle(s) Cardboard Box(es) Carton(s) Crate(s) Drum(s) (Fiberboard)…"
click input "1"
type input "10"
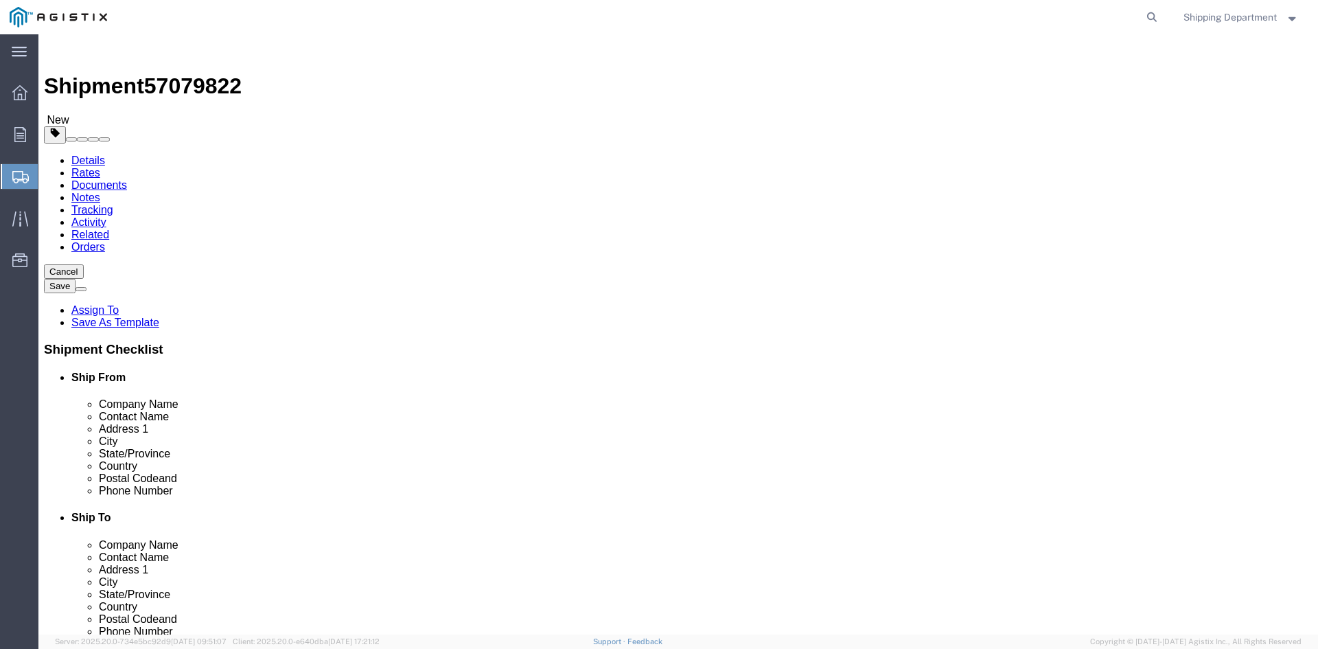
click input "text"
type input "96"
type input "48"
type input "58"
drag, startPoint x: 216, startPoint y: 349, endPoint x: 152, endPoint y: 345, distance: 64.0
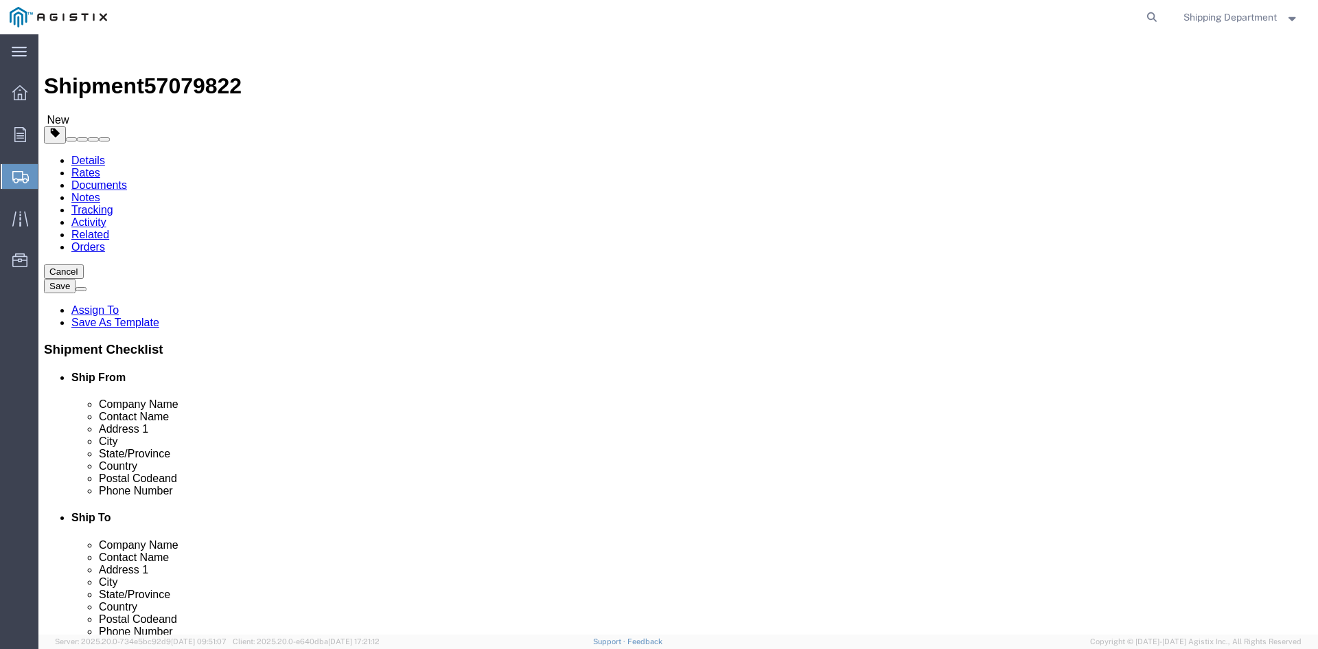
click div "Weight Total weight of packages in pounds or kilograms 0.00 Select kgs lbs Ship…"
type input "15000"
click link "Add Content"
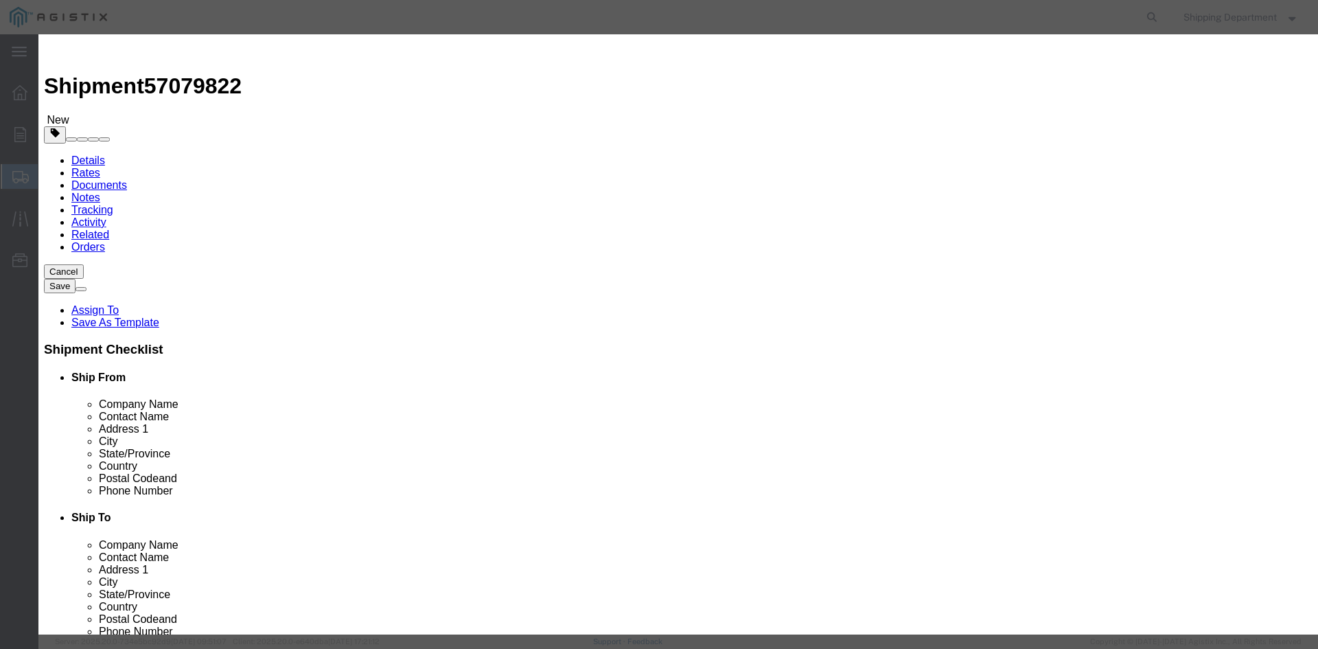
click input "text"
type input "m150471"
click td "Name: CROSSARM COMPOSITE SECONDARY TANGENT 8'"
select select
select select "USD"
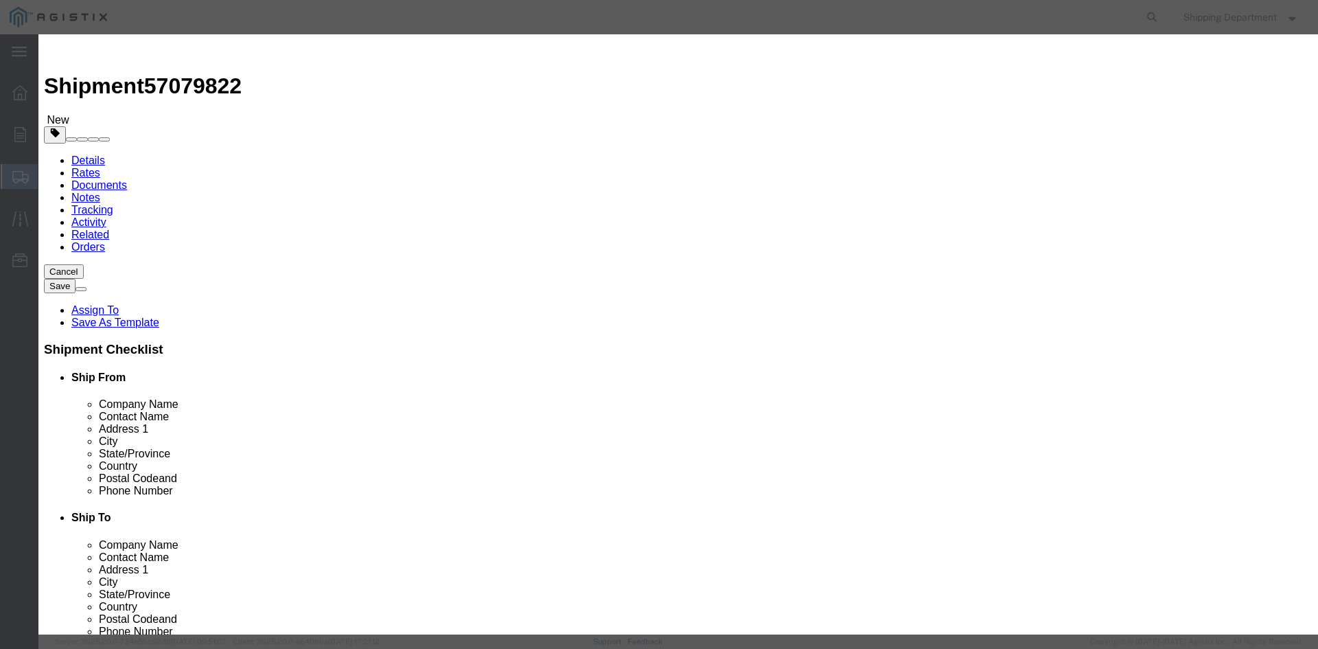
type input "CROSSARM COMPOSITE SECONDARY TANGENT 8'"
type input "M150471"
click input "text"
type input "420"
click input "text"
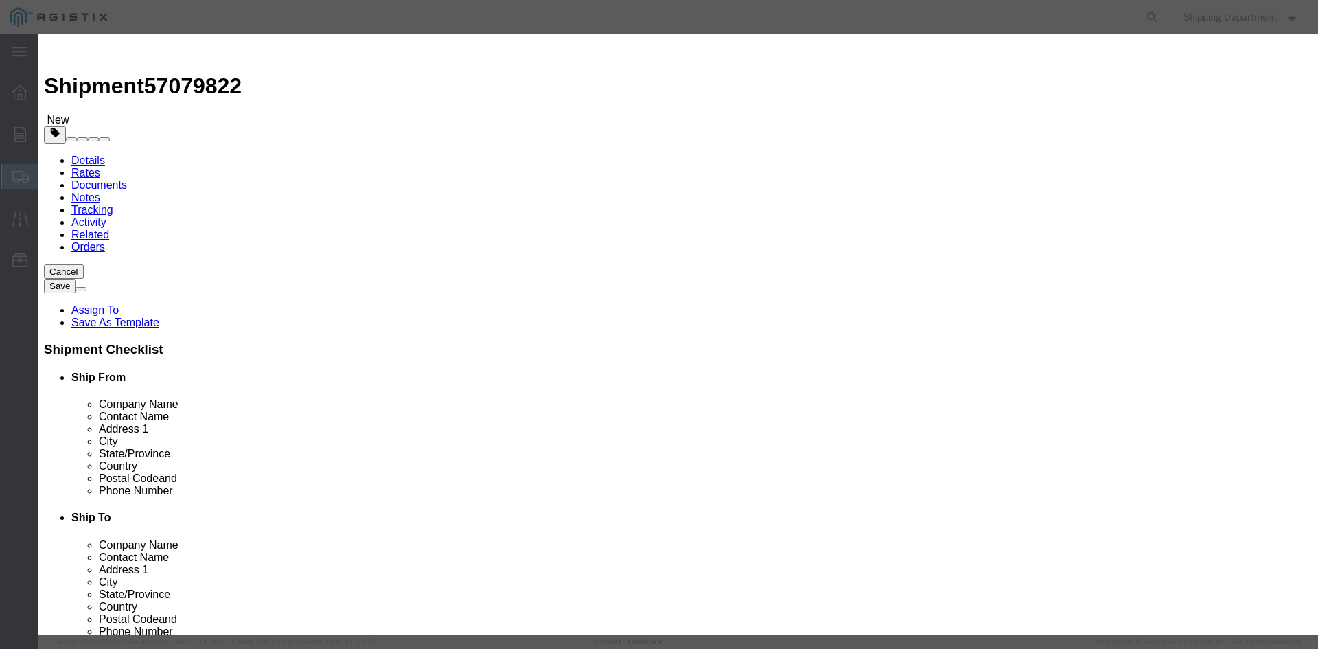
type input "1"
click select "Select 50 55 60 65 70 85 92.5 100 125 175 250 300 400"
select select "50"
click select "Select 50 55 60 65 70 85 92.5 100 125 175 250 300 400"
click button "Save & Close"
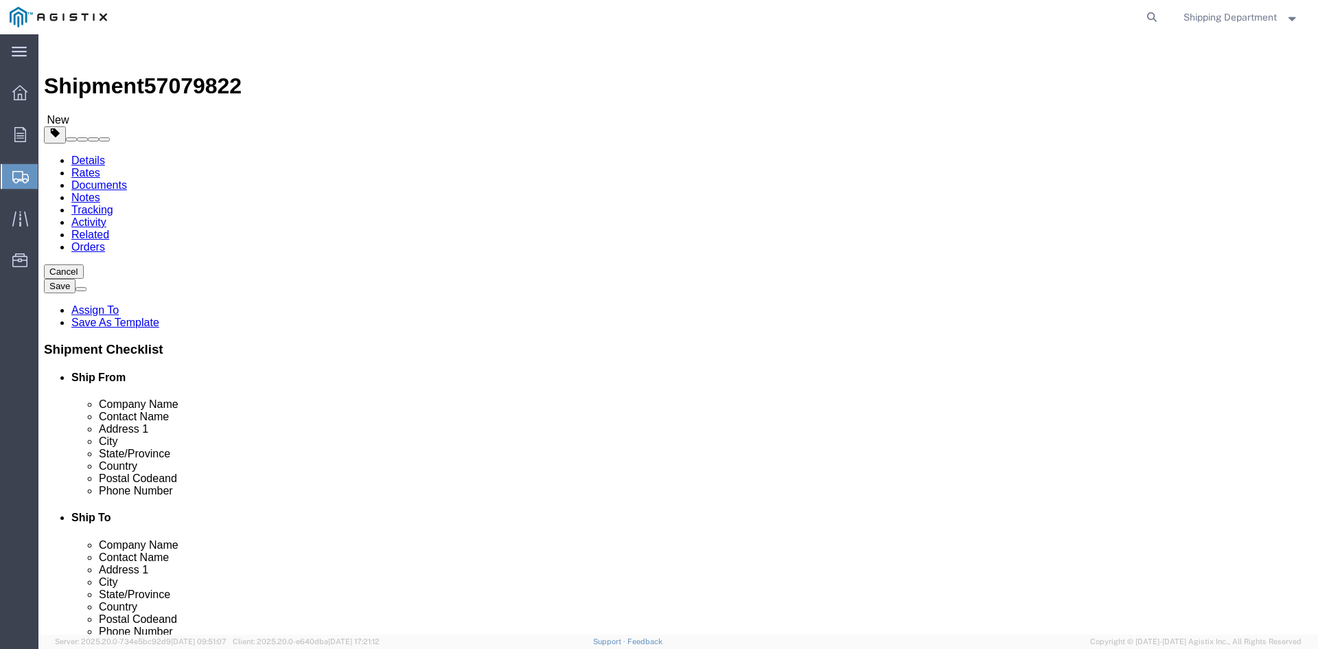
click button "Continue"
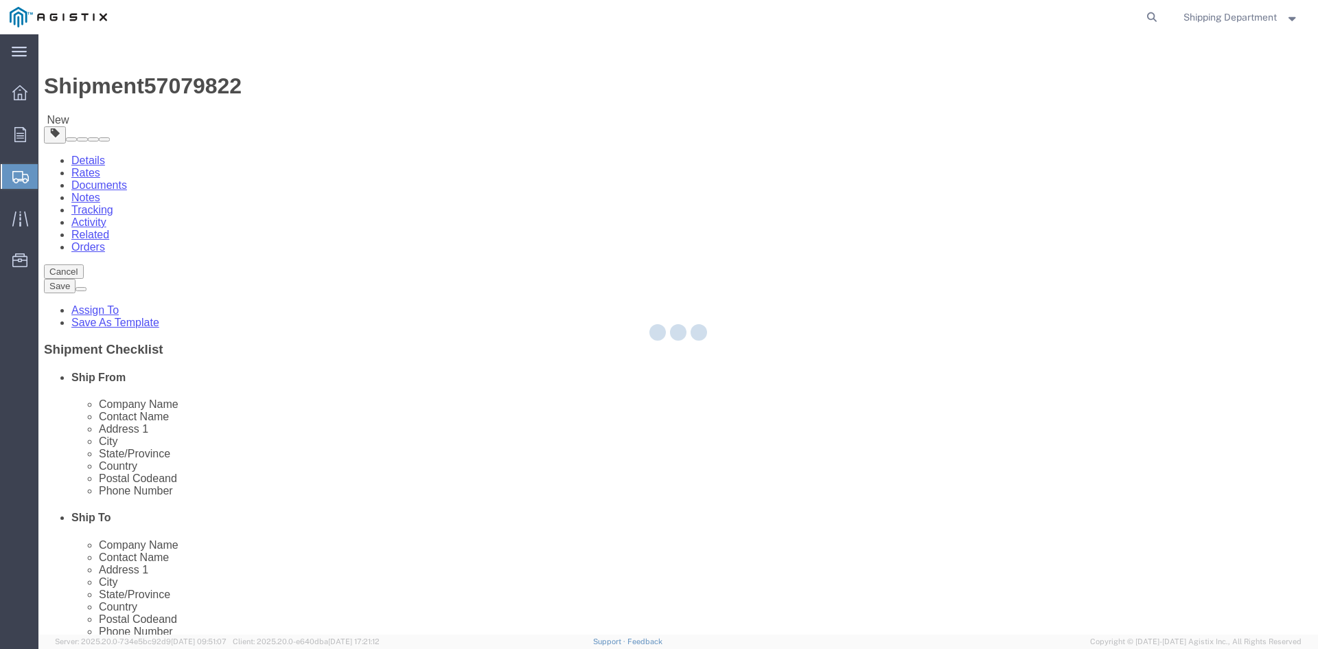
select select
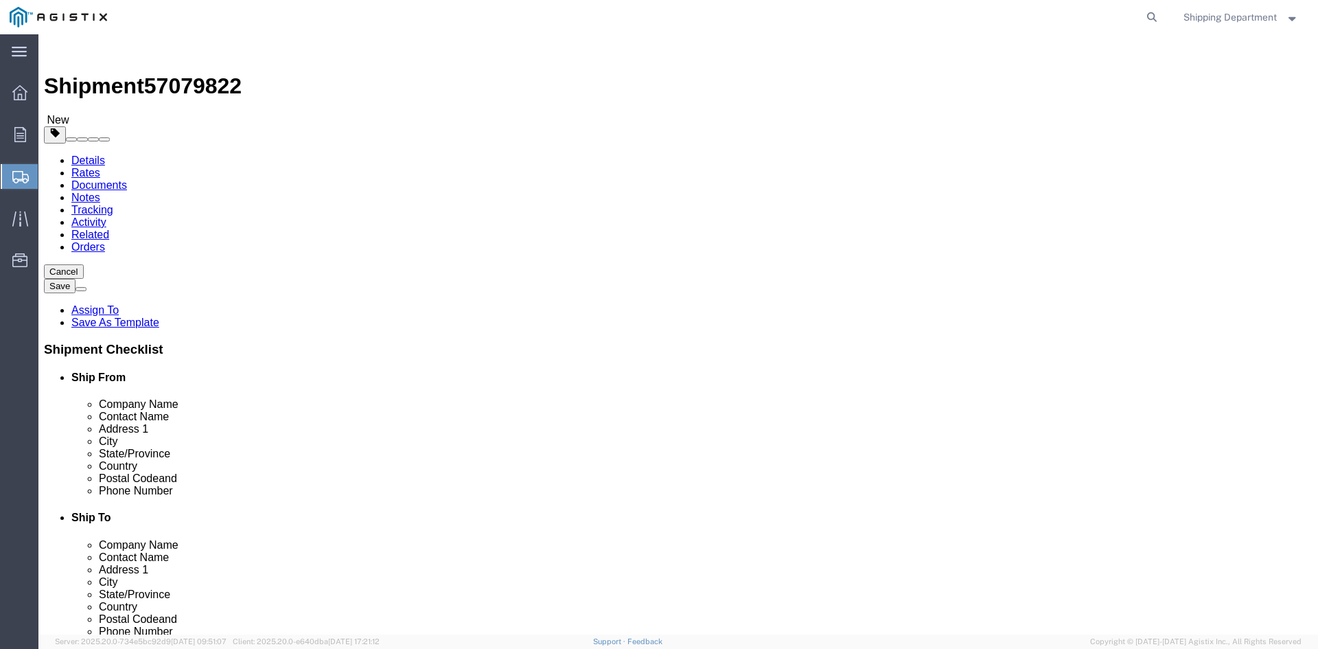
click button "Rate Shipment"
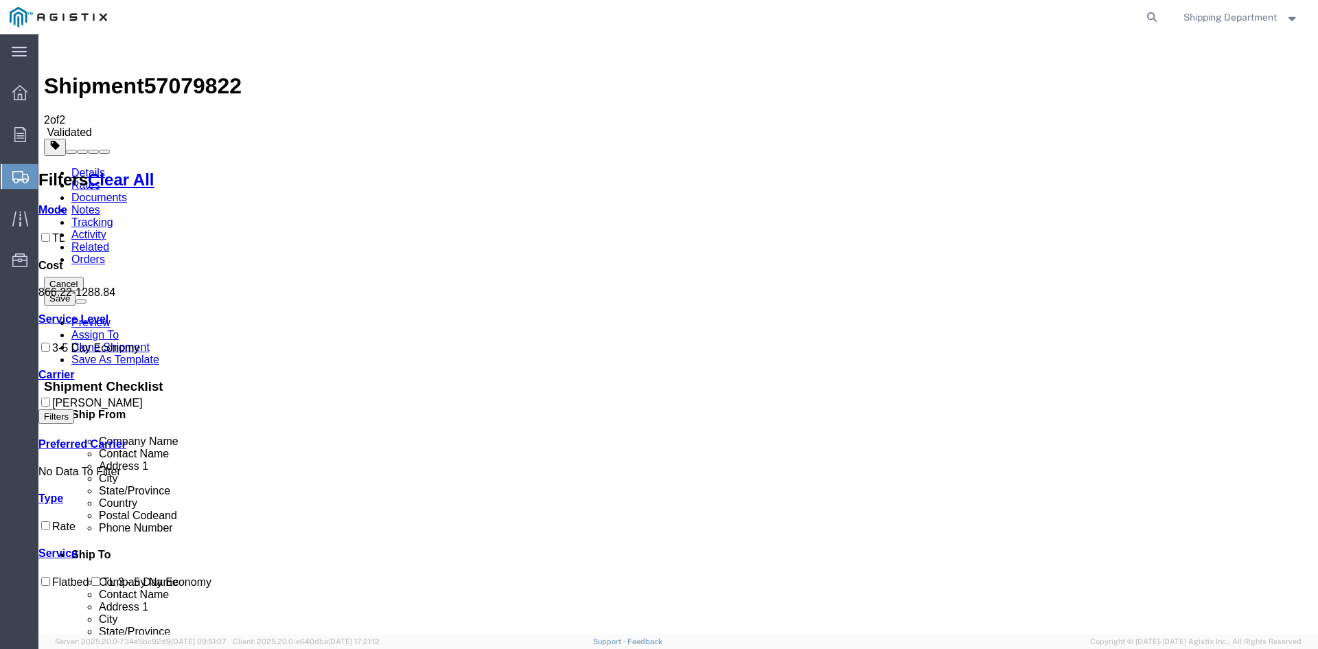
checkbox input "true"
